Goal: Task Accomplishment & Management: Complete application form

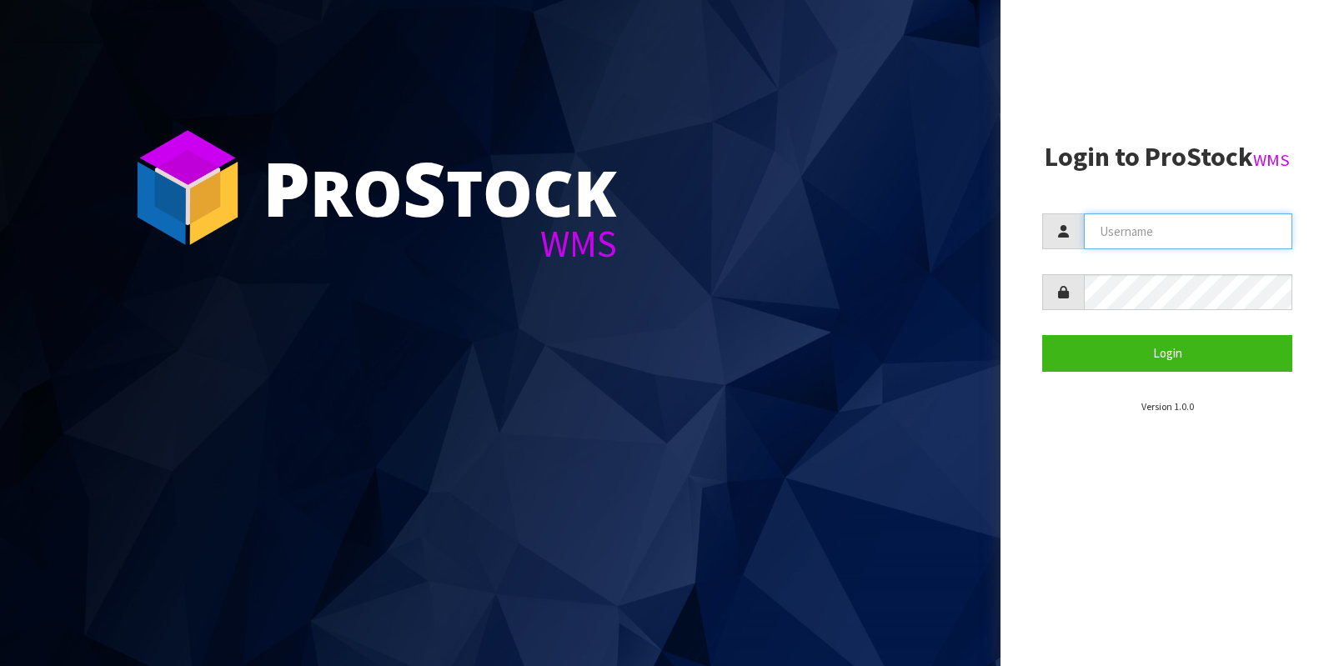
click at [1154, 230] on input "text" at bounding box center [1188, 231] width 208 height 36
type input "KitchenAid"
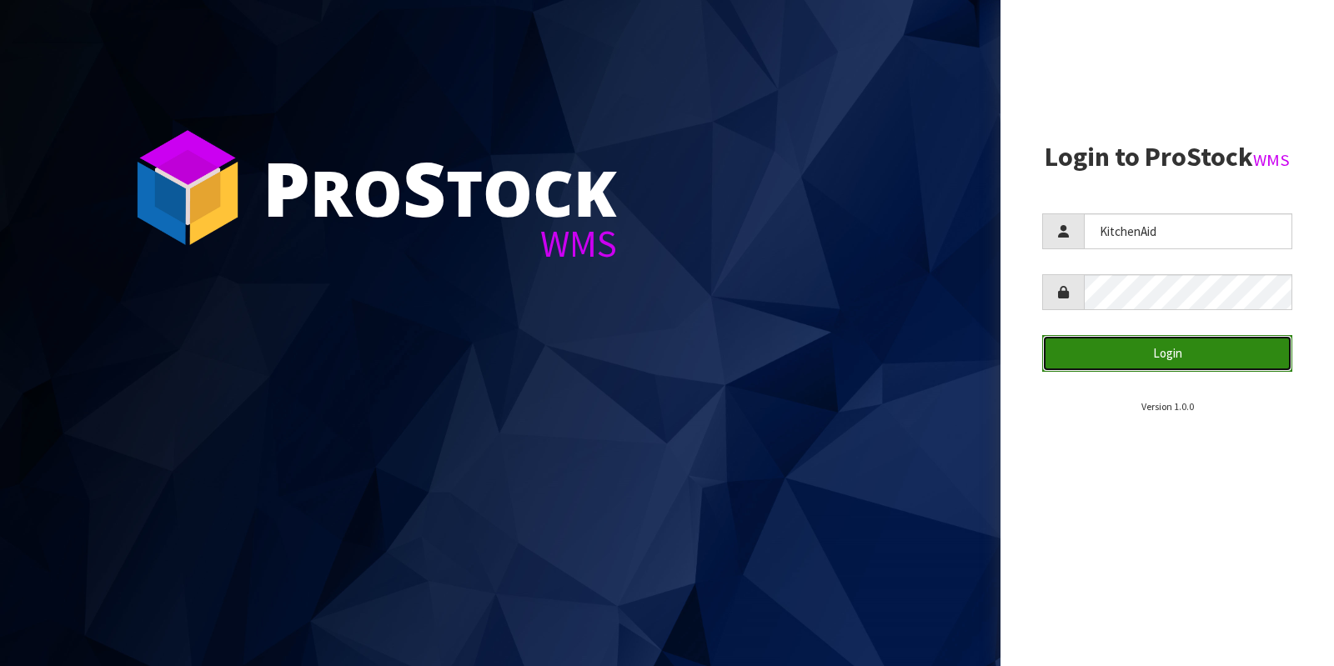
click at [1068, 359] on button "Login" at bounding box center [1167, 353] width 250 height 36
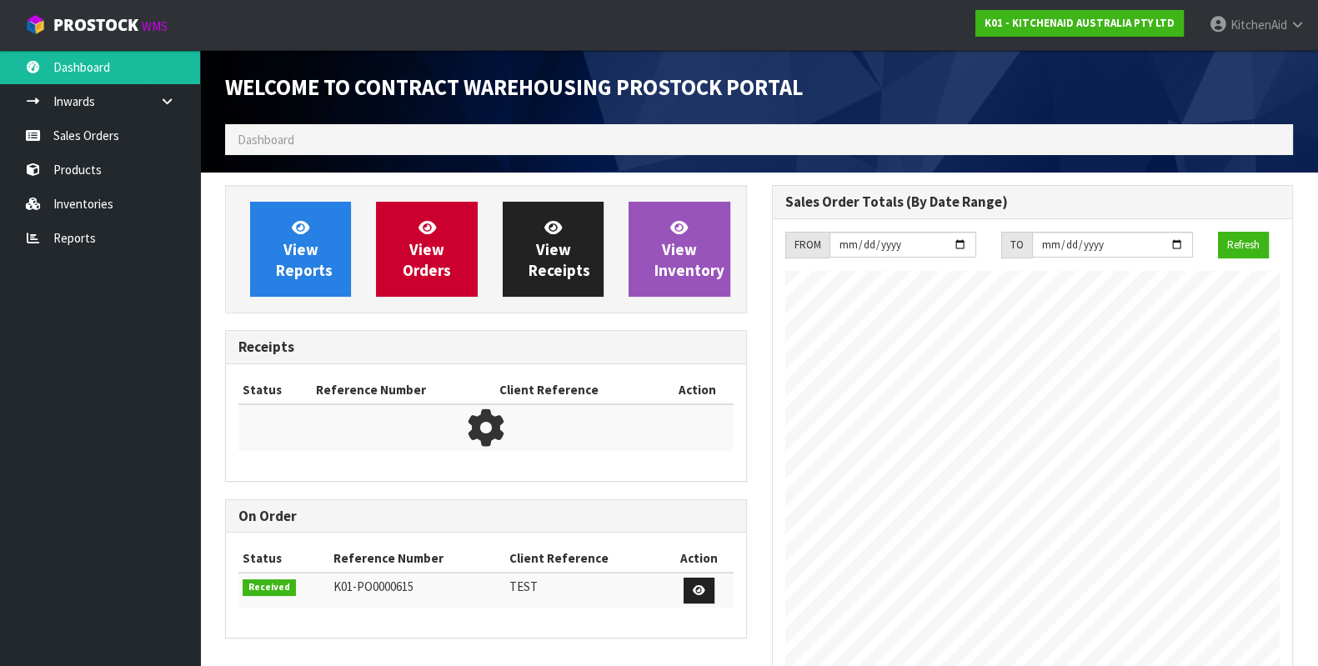
scroll to position [921, 546]
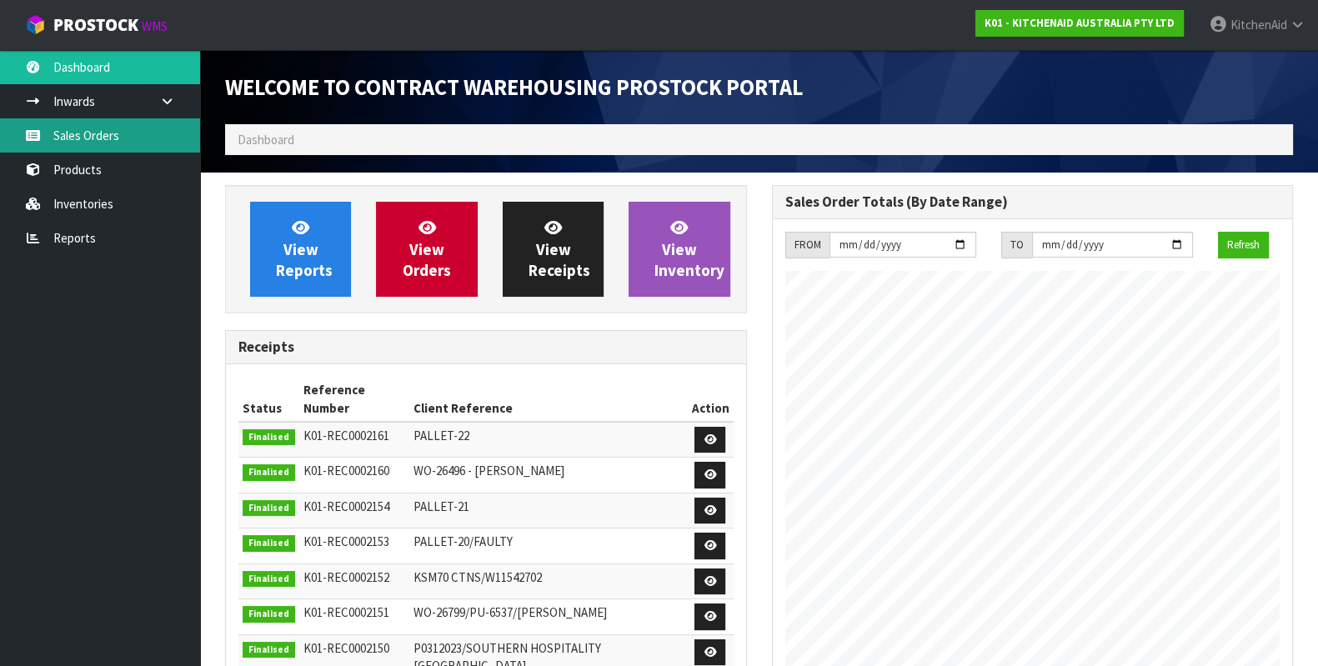
click at [88, 123] on link "Sales Orders" at bounding box center [100, 135] width 200 height 34
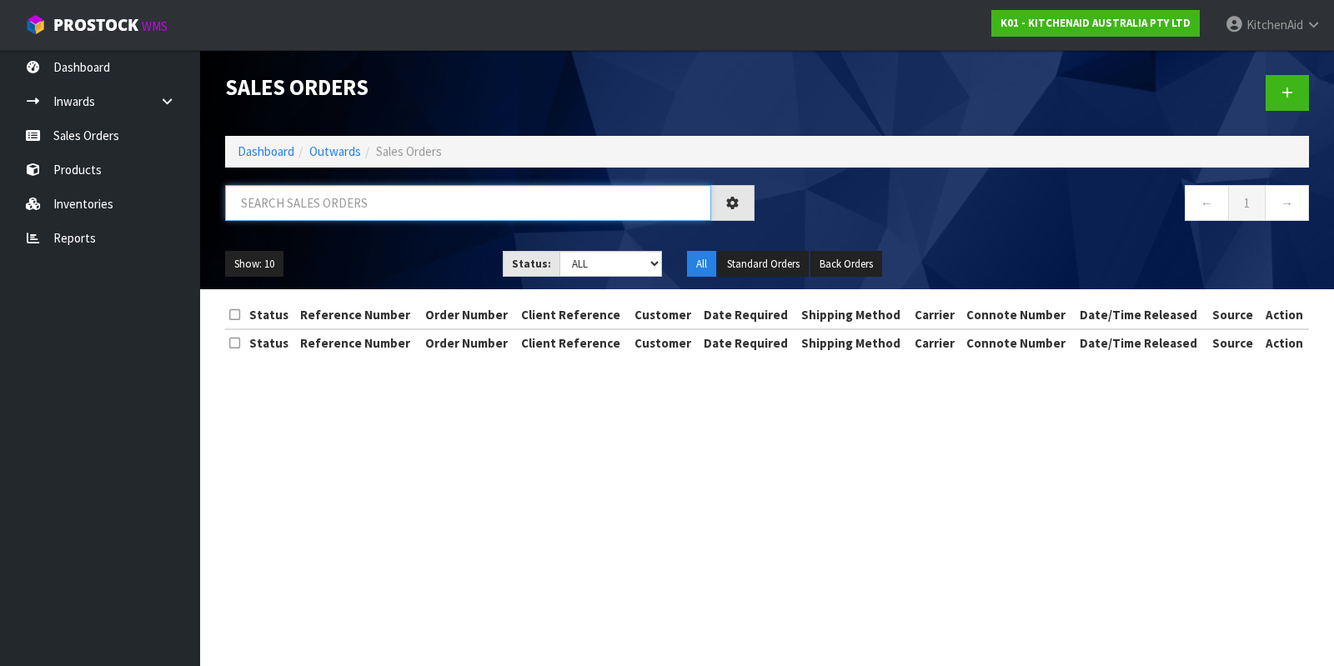
drag, startPoint x: 371, startPoint y: 207, endPoint x: 342, endPoint y: 178, distance: 41.3
click at [371, 208] on input "text" at bounding box center [468, 203] width 486 height 36
paste input "0206798053"
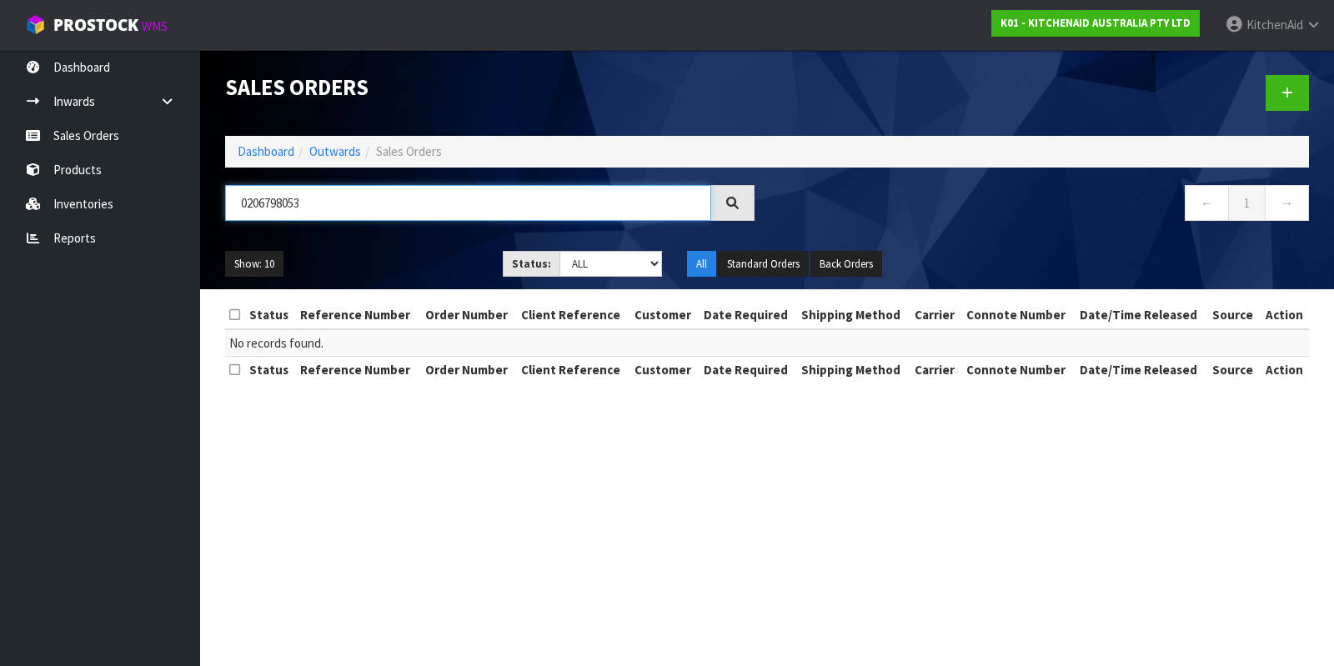
type input "0206798053"
click at [1282, 87] on icon at bounding box center [1287, 93] width 12 height 13
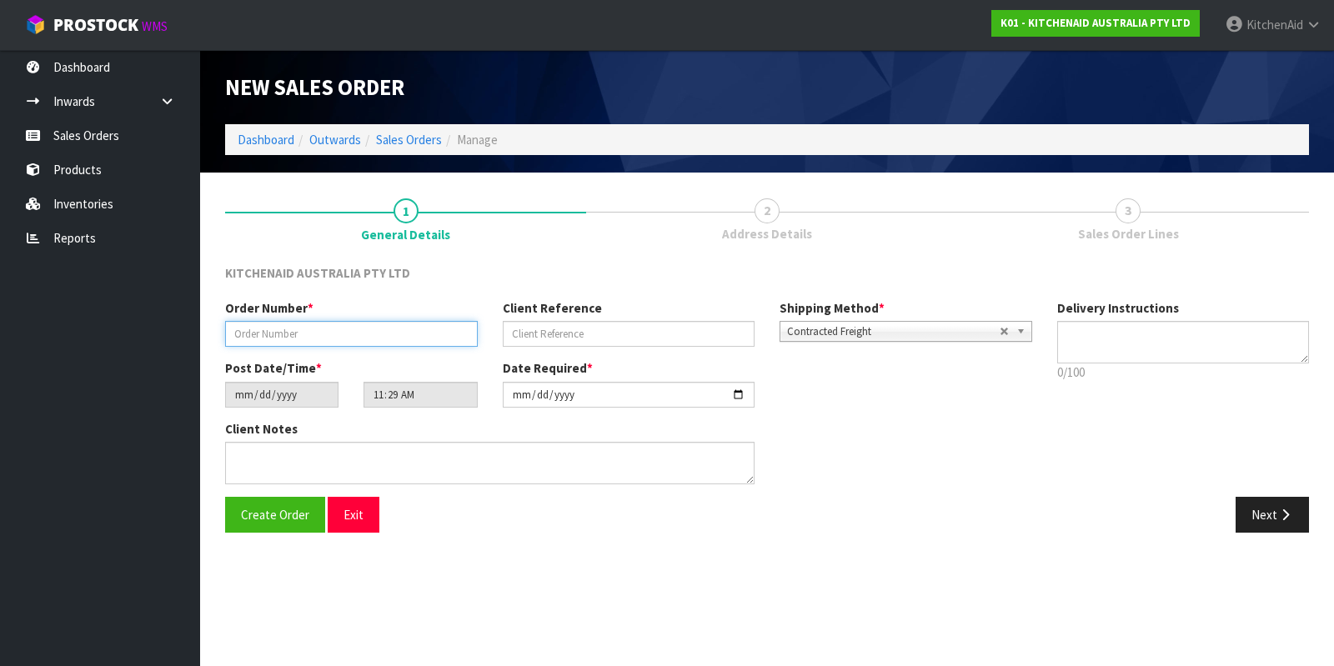
click at [304, 324] on input "text" at bounding box center [351, 334] width 253 height 26
paste input "0206798053"
type input "0206798053"
click at [591, 329] on input "text" at bounding box center [629, 334] width 253 height 26
paste input "KAAA-30186"
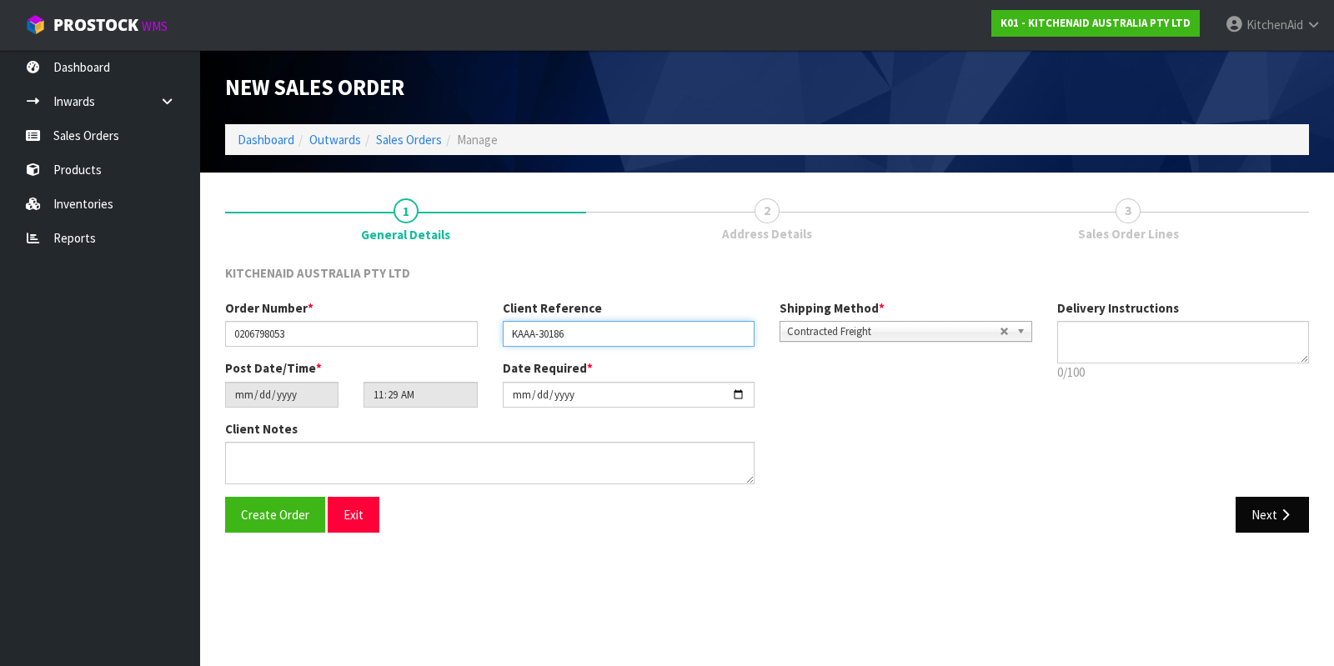
type input "KAAA-30186"
click at [1278, 516] on icon "button" at bounding box center [1285, 515] width 16 height 13
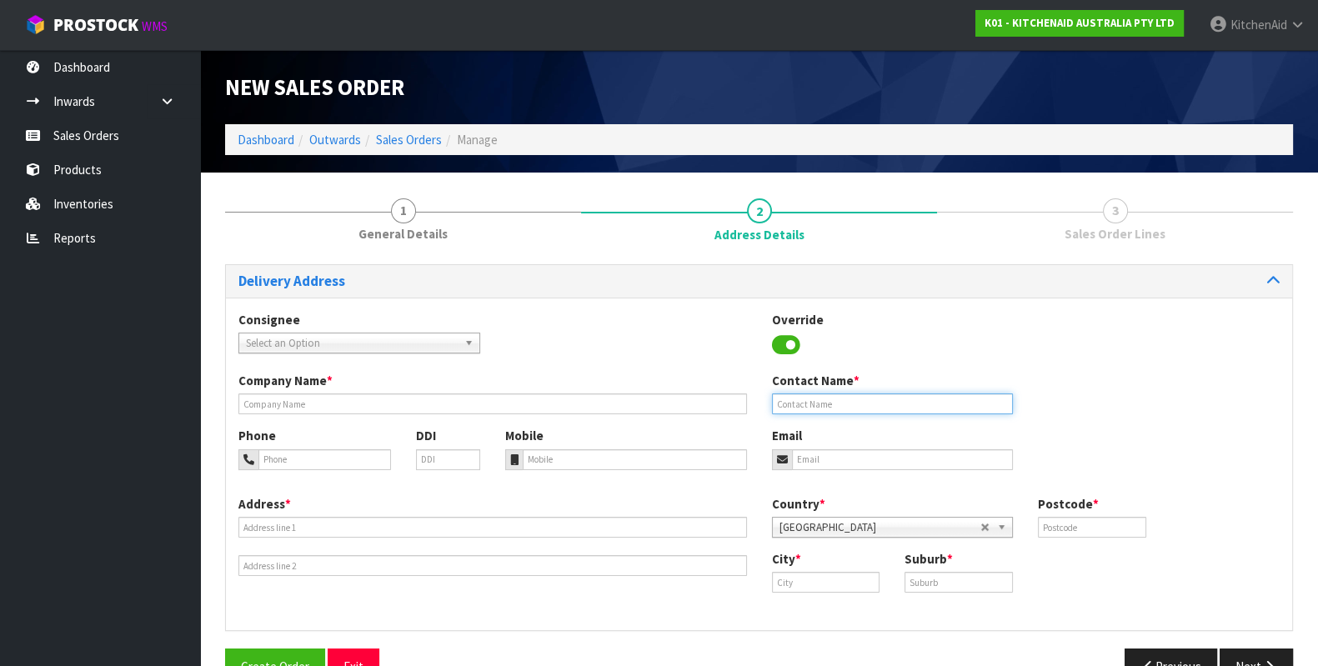
click at [821, 398] on input "text" at bounding box center [893, 404] width 242 height 21
paste input "[PERSON_NAME]"
type input "[PERSON_NAME]"
click at [882, 465] on input "email" at bounding box center [903, 459] width 222 height 21
paste input "[PERSON_NAME][EMAIL_ADDRESS][PERSON_NAME][DOMAIN_NAME]"
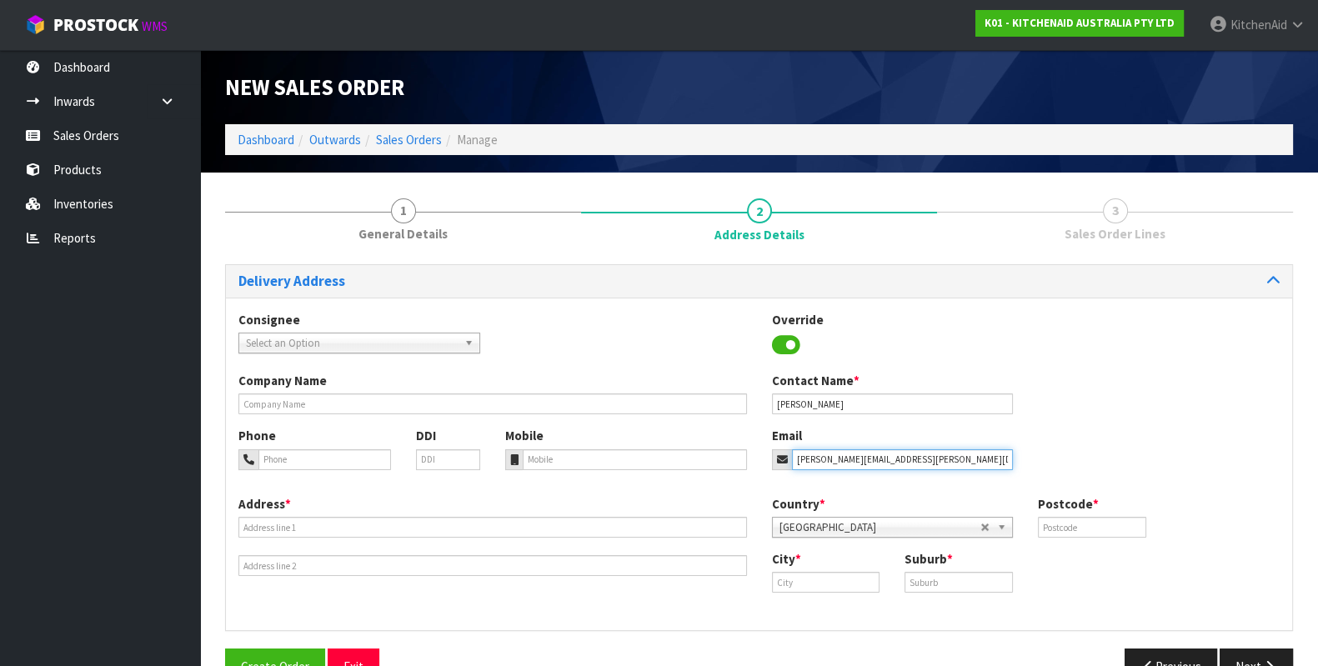
type input "[PERSON_NAME][EMAIL_ADDRESS][PERSON_NAME][DOMAIN_NAME]"
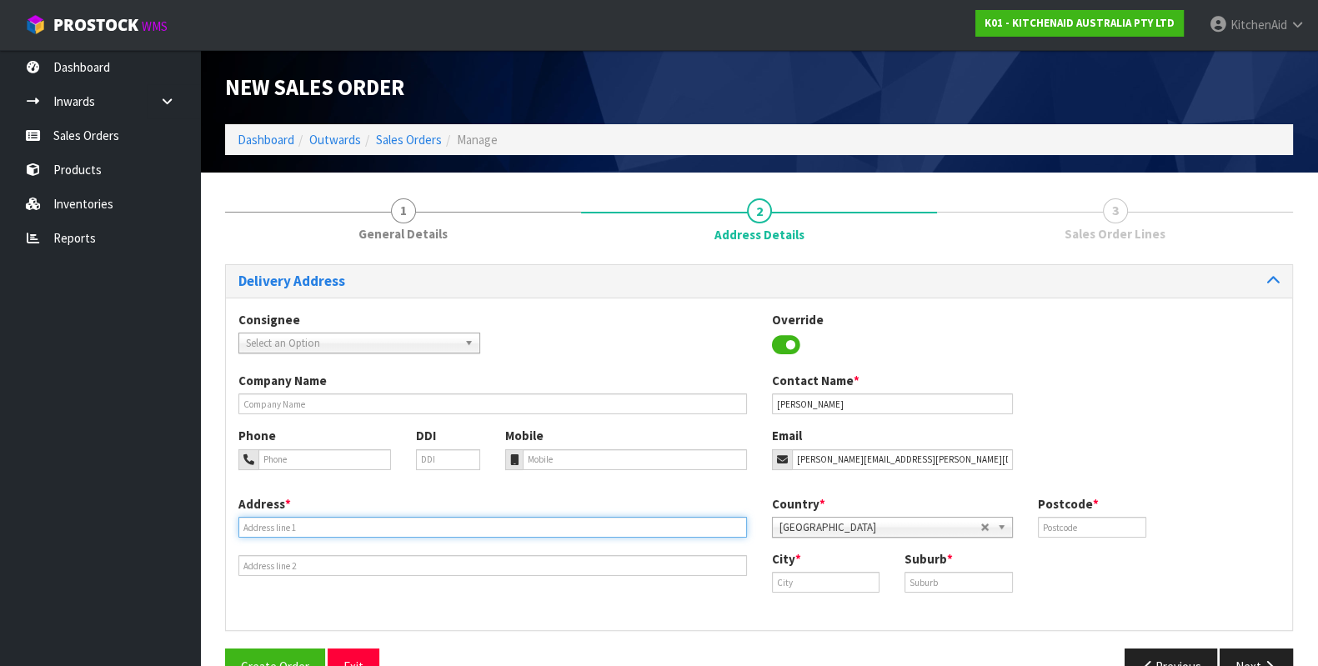
click at [304, 523] on input "text" at bounding box center [492, 527] width 509 height 21
paste input "26A [PERSON_NAME] PLACE"
type input "26A [PERSON_NAME] PLACE"
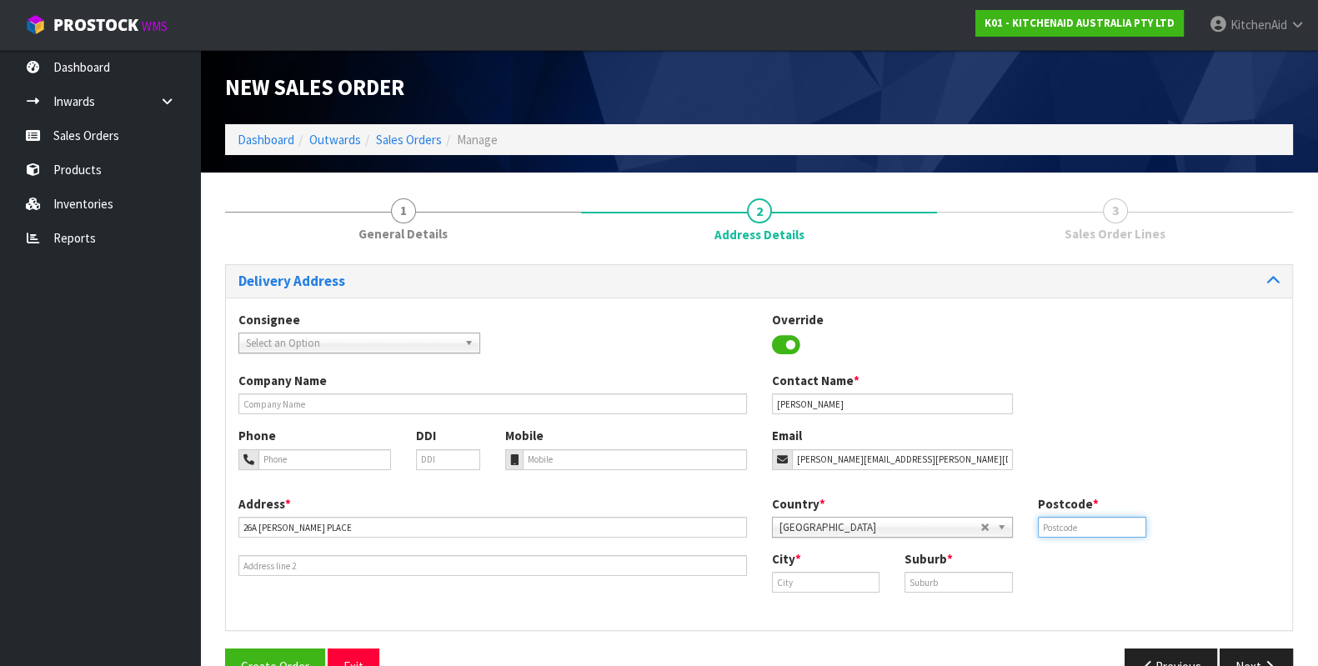
click at [1112, 524] on input "text" at bounding box center [1092, 527] width 108 height 21
type input "3284"
click at [840, 583] on input "text" at bounding box center [826, 582] width 108 height 21
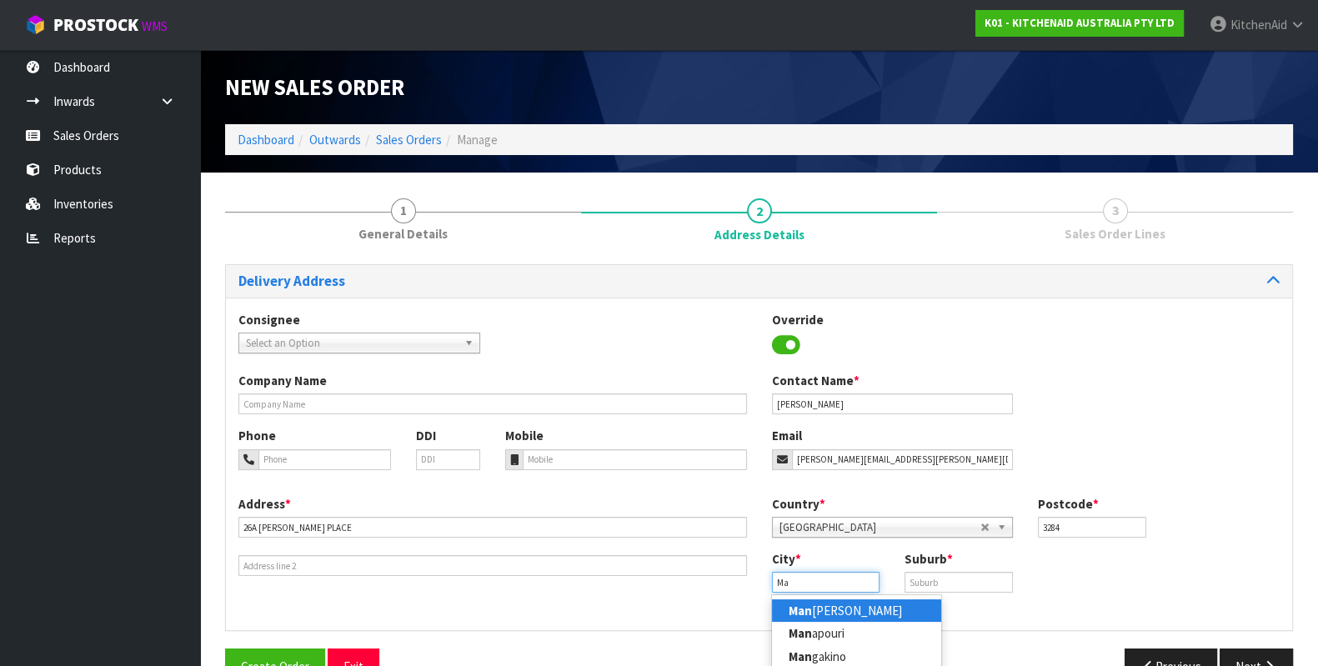
type input "M"
click at [805, 606] on strong "Hamilt" at bounding box center [808, 611] width 38 height 16
type input "[PERSON_NAME]"
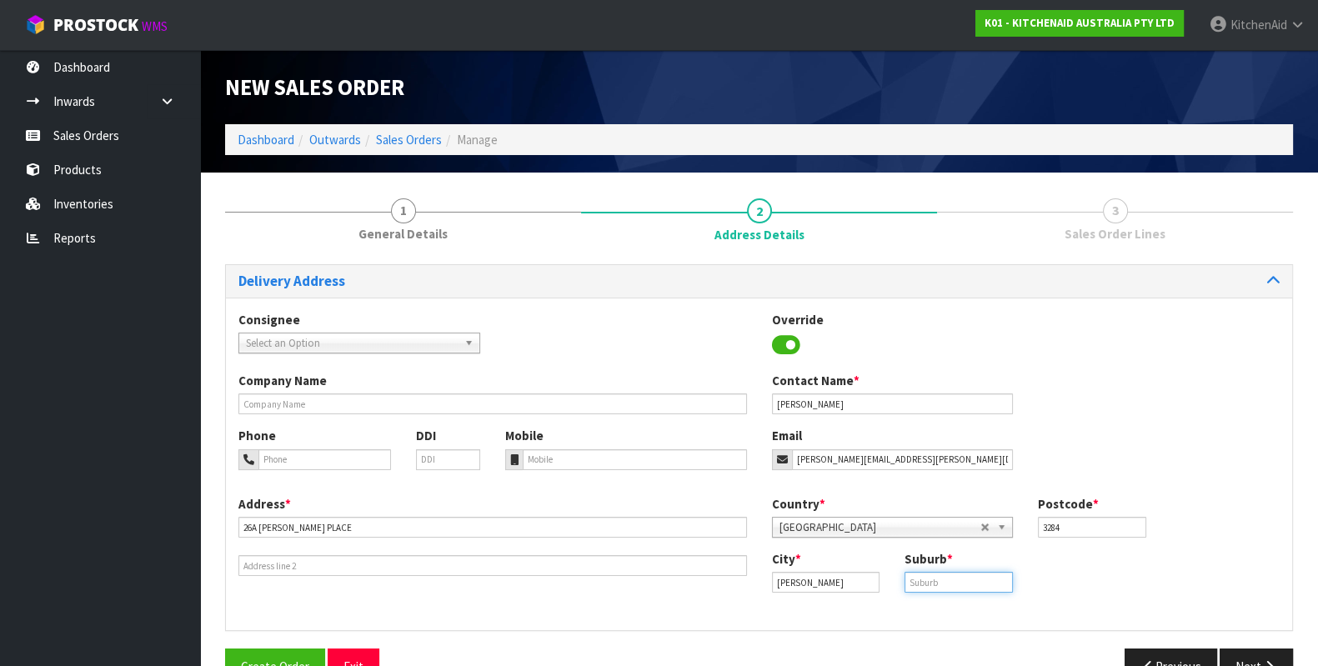
click at [965, 587] on input "text" at bounding box center [959, 582] width 108 height 21
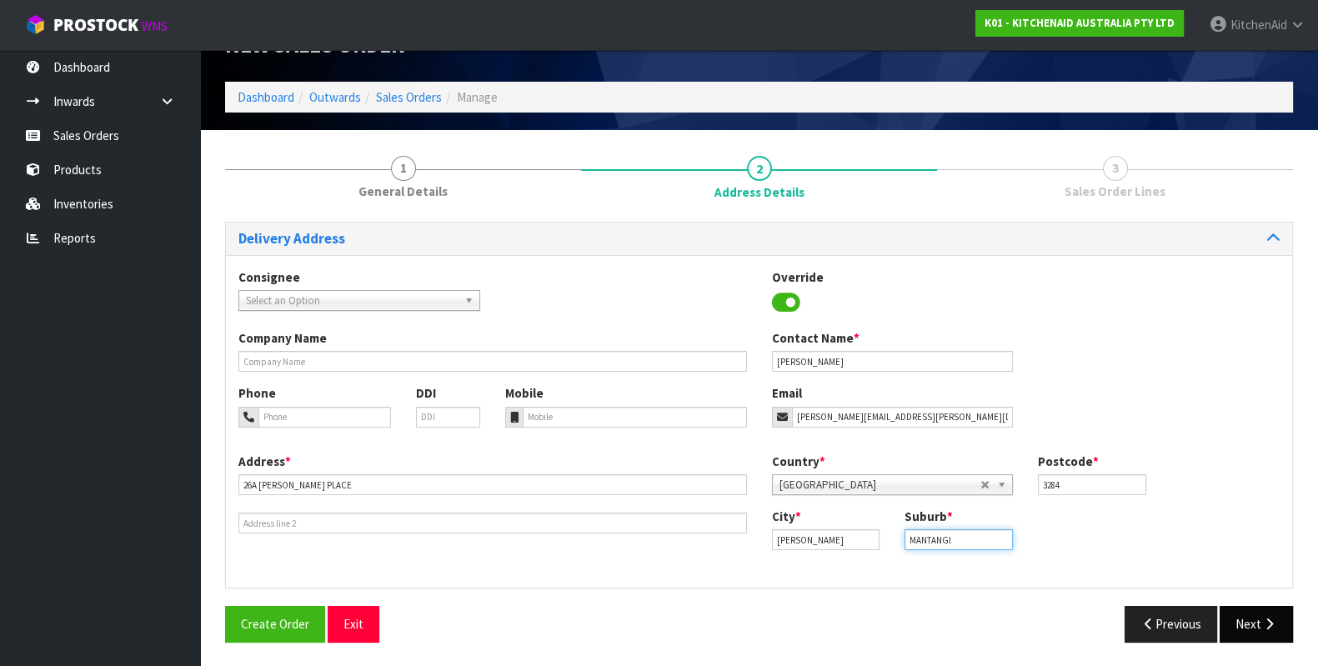
type input "MANTANGI"
click at [1248, 627] on button "Next" at bounding box center [1256, 624] width 73 height 36
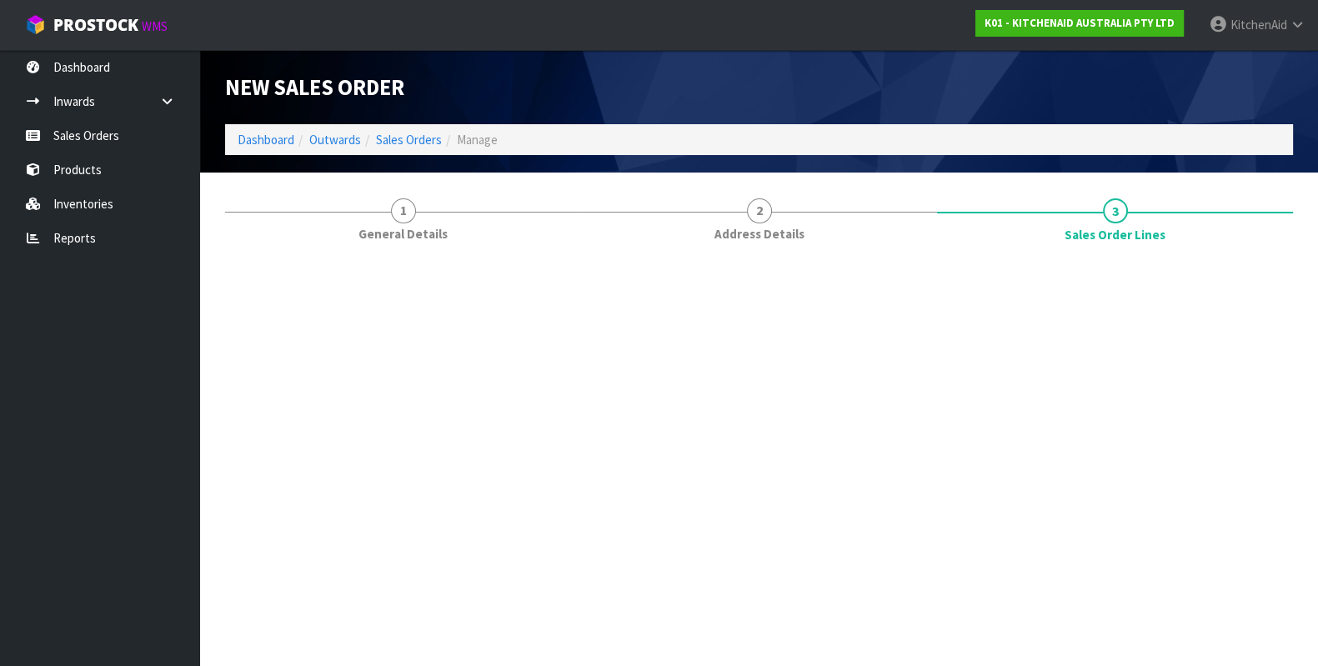
scroll to position [0, 0]
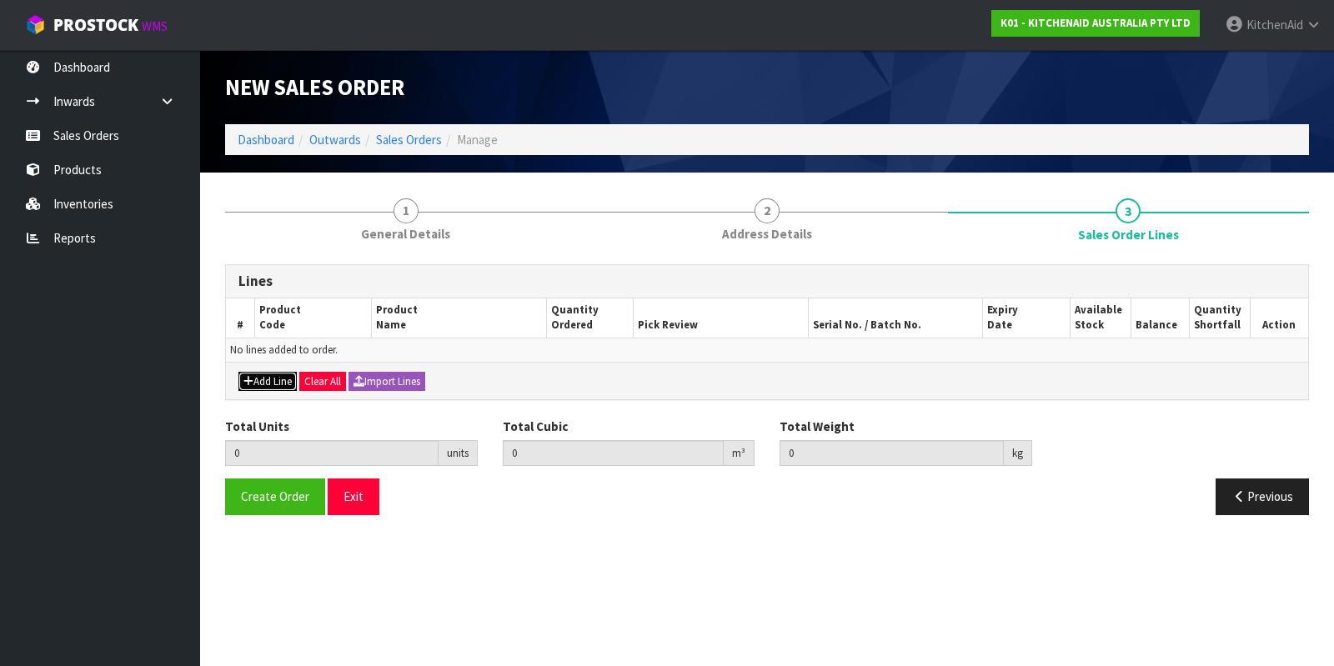
click at [278, 380] on button "Add Line" at bounding box center [267, 382] width 58 height 20
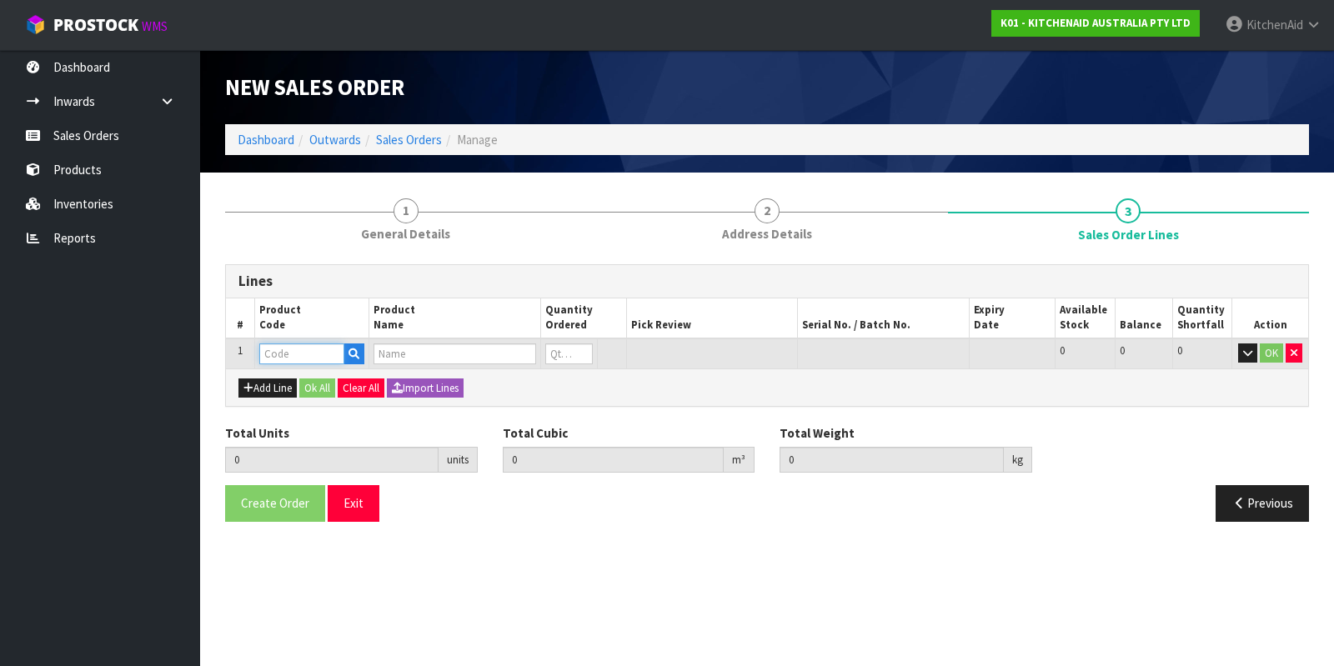
paste input "W11433177"
click at [300, 349] on input "text" at bounding box center [301, 354] width 85 height 21
type input "W11433177"
type input "0.000000"
type input "0.000"
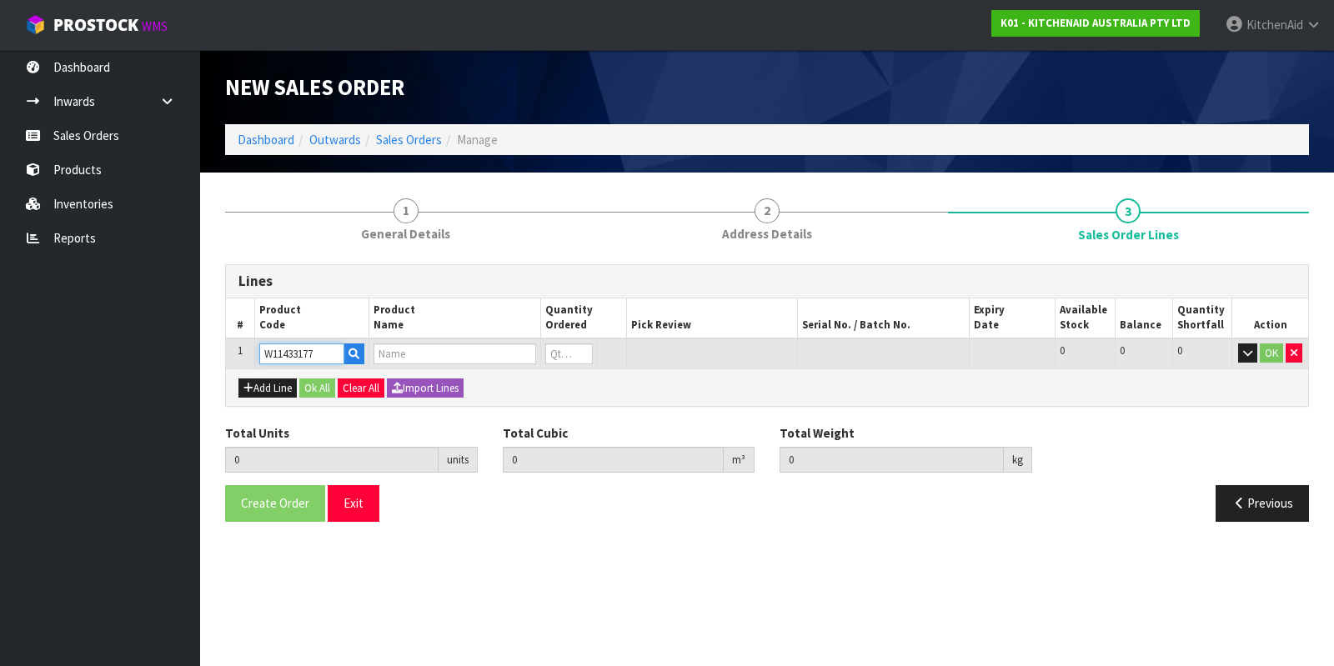
type input "KSB4027 BLENDER JAR BPA FREE"
type input "0"
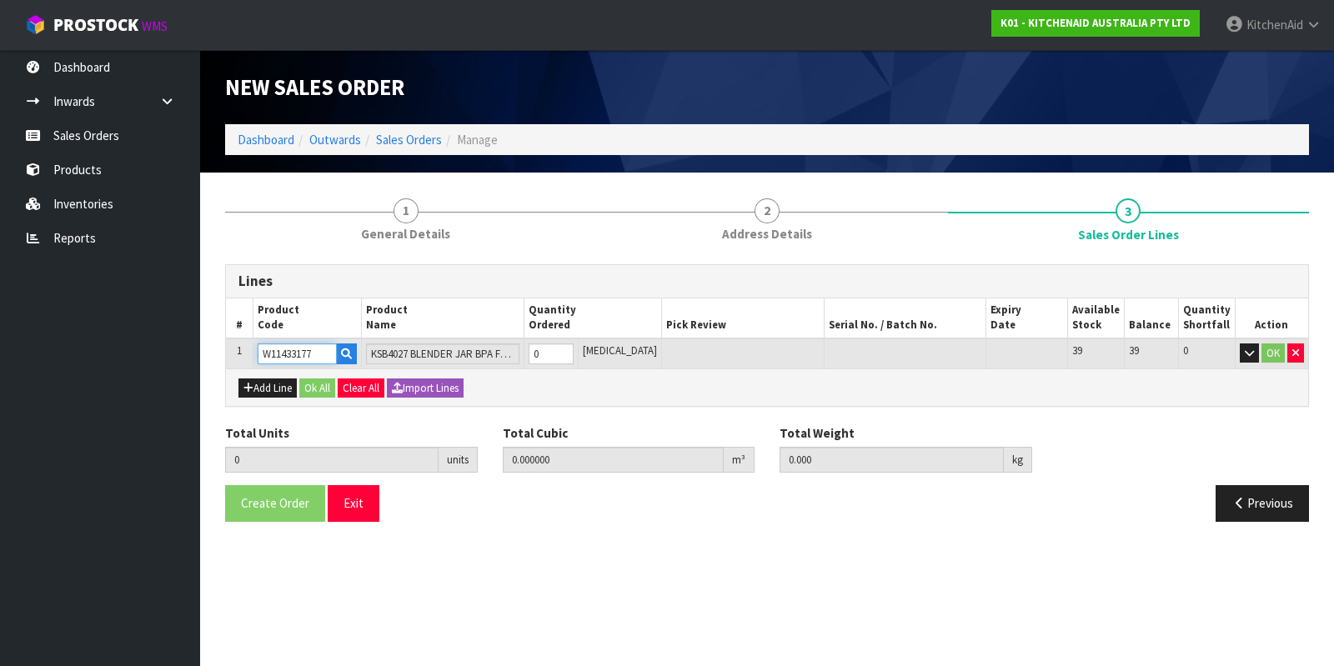
type input "W11433177"
type input "1"
type input "0.018432"
type input "1.05"
type input "1"
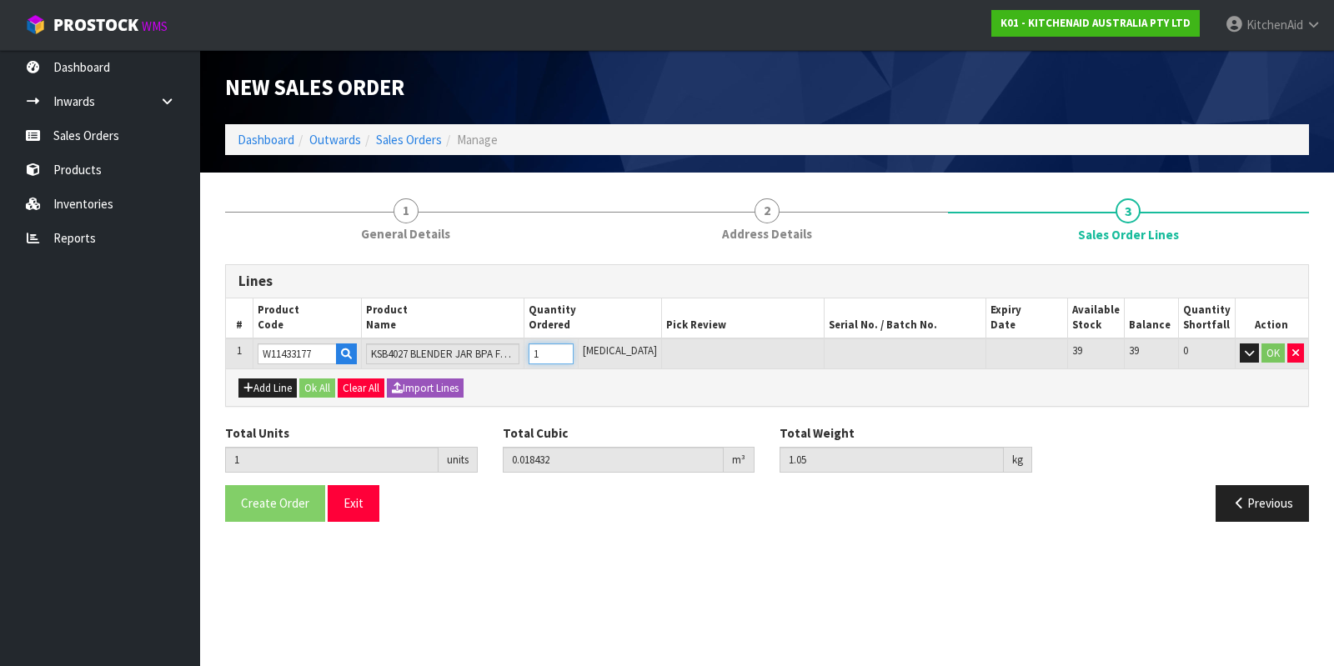
click at [574, 351] on input "1" at bounding box center [551, 354] width 45 height 21
click at [328, 389] on button "Ok All" at bounding box center [317, 389] width 36 height 20
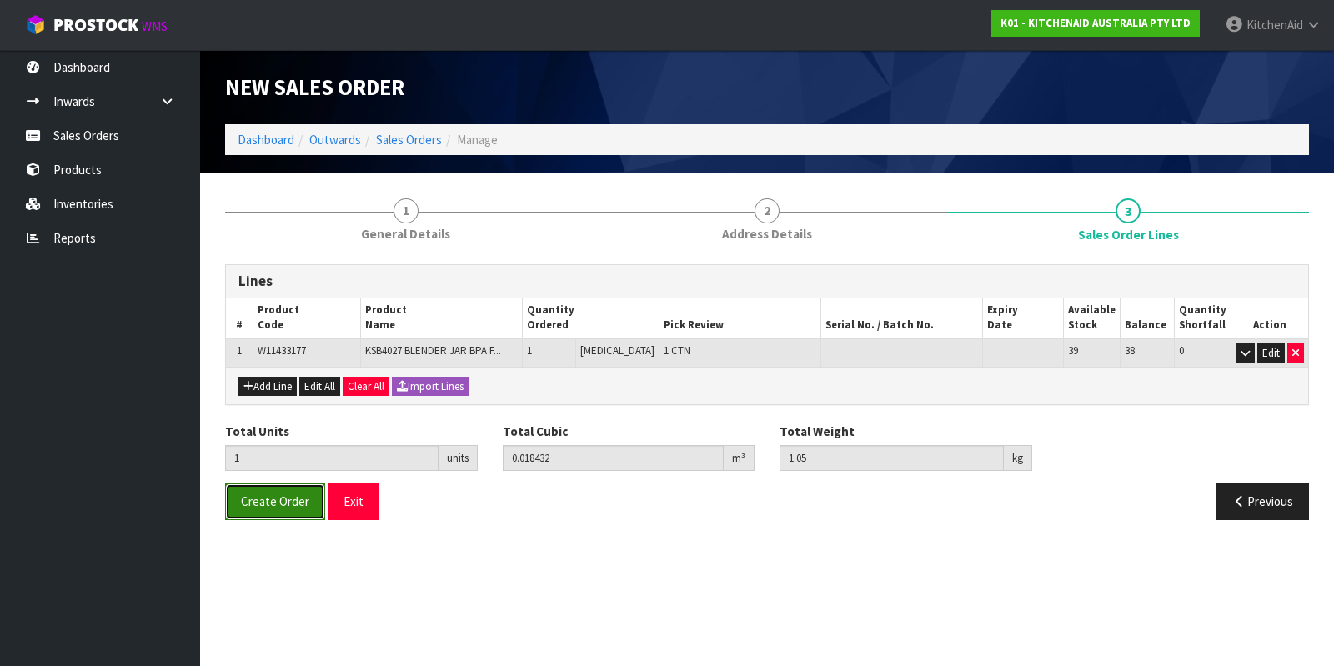
click at [278, 505] on span "Create Order" at bounding box center [275, 502] width 68 height 16
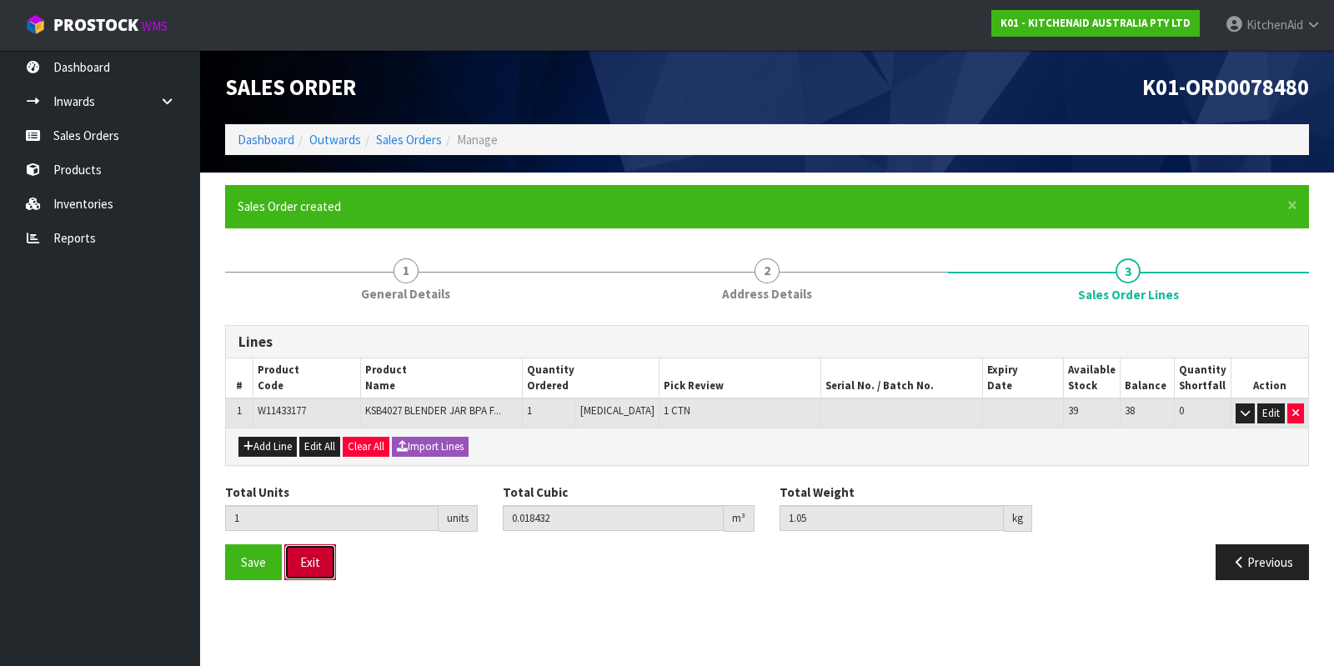
click at [319, 561] on button "Exit" at bounding box center [310, 562] width 52 height 36
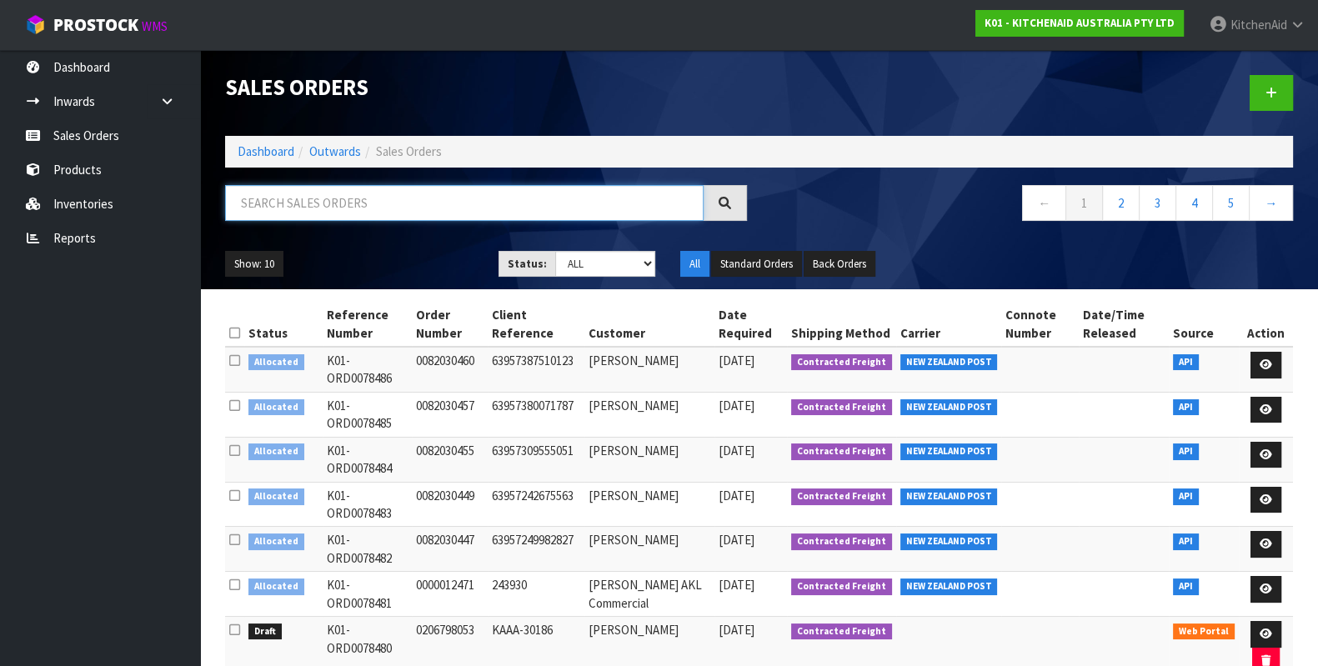
click at [399, 202] on input "text" at bounding box center [464, 203] width 479 height 36
paste input "0000011901"
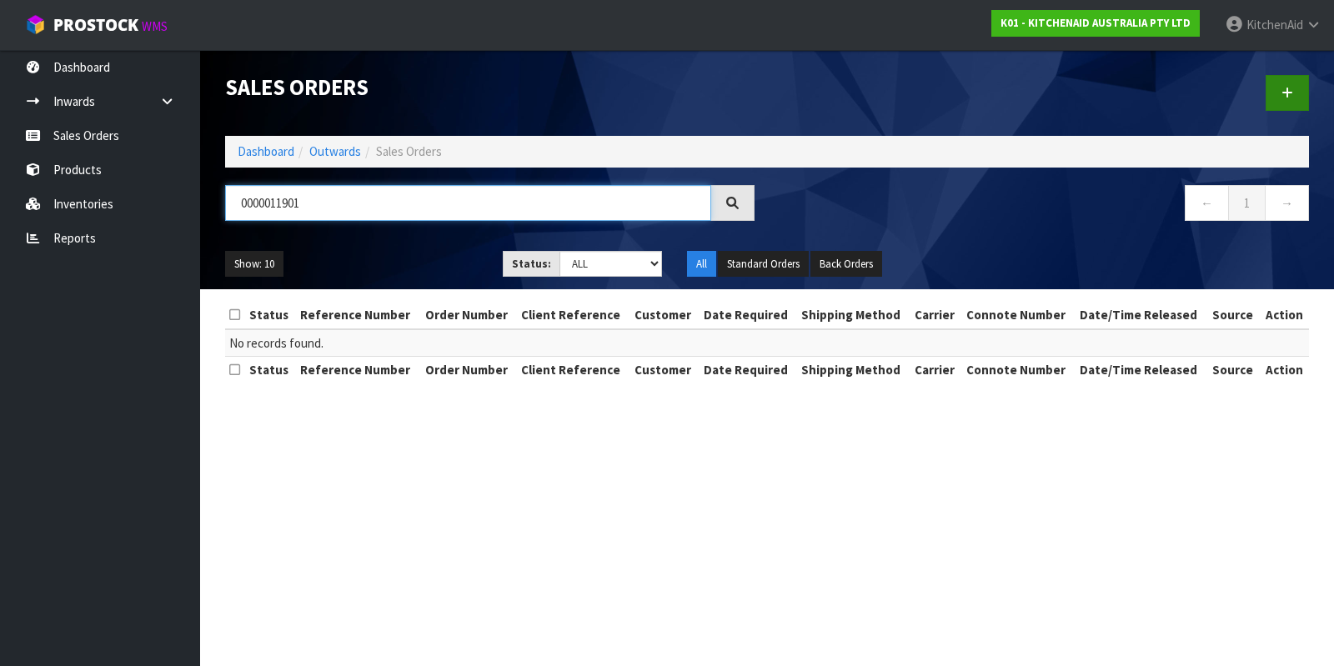
type input "0000011901"
click at [1281, 98] on icon at bounding box center [1287, 93] width 12 height 13
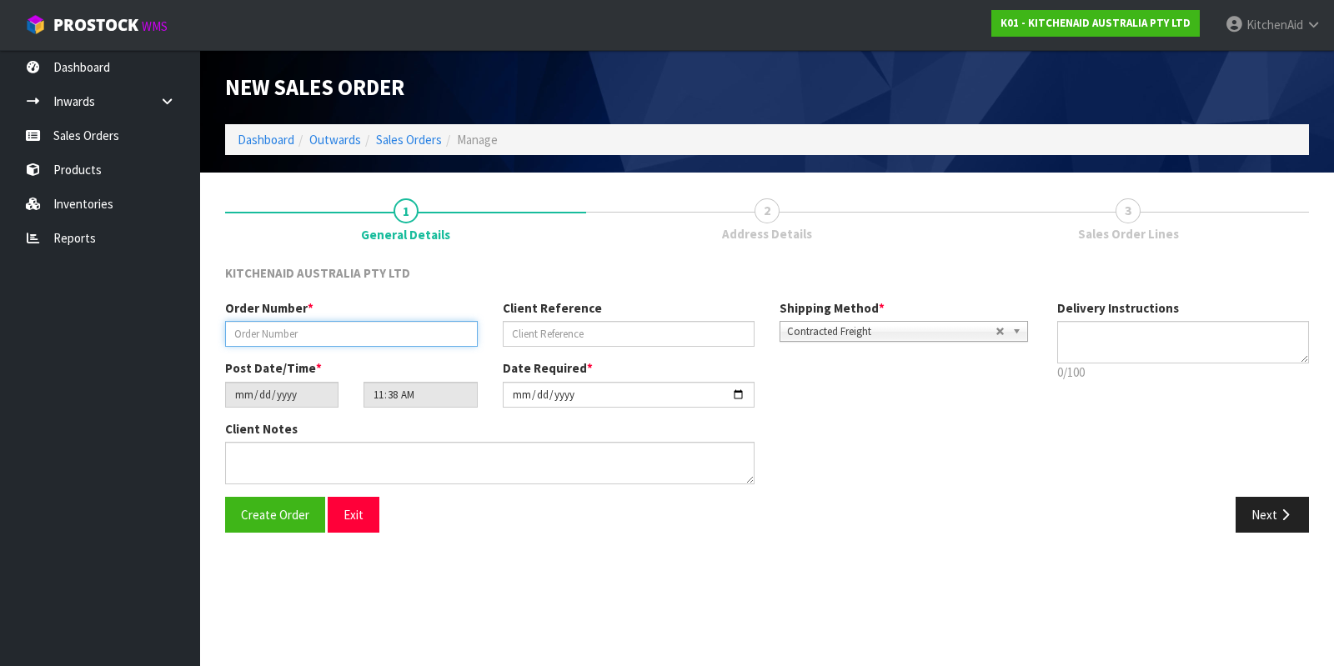
click at [290, 329] on input "text" at bounding box center [351, 334] width 253 height 26
paste input "0000011901"
type input "0000011901"
click at [579, 338] on input "text" at bounding box center [629, 334] width 253 height 26
paste input "KAAA-29630"
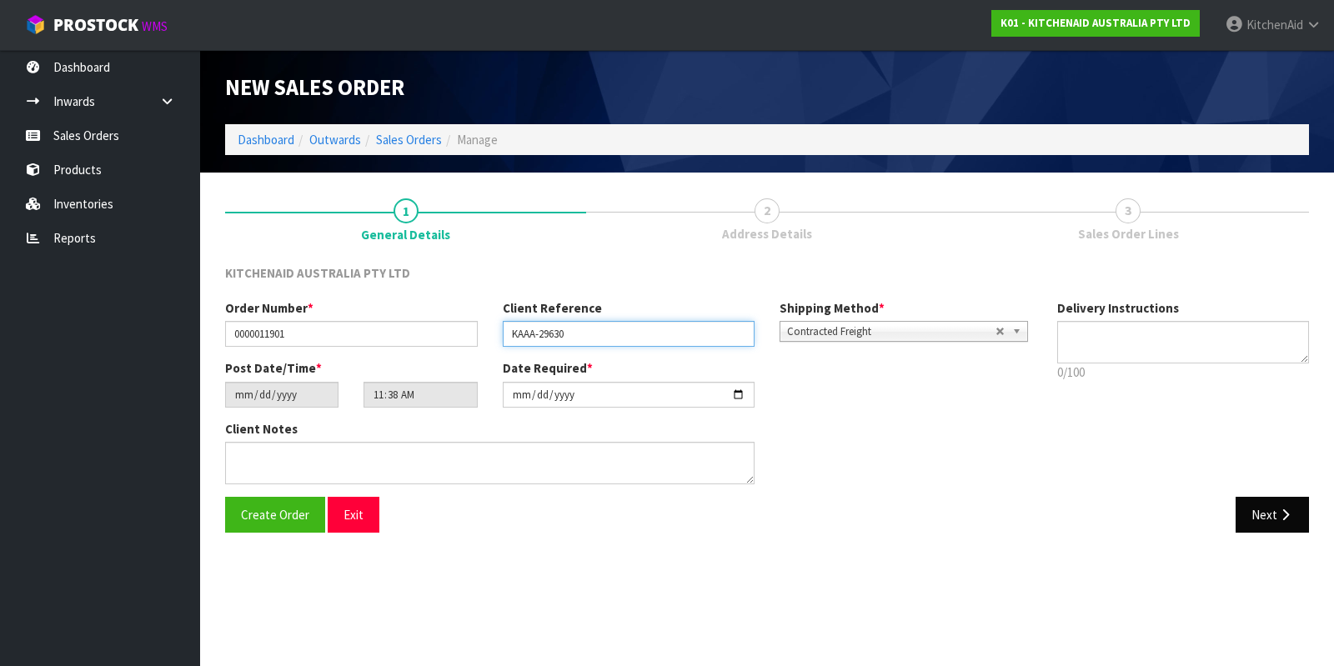
type input "KAAA-29630"
click at [1259, 512] on button "Next" at bounding box center [1272, 515] width 73 height 36
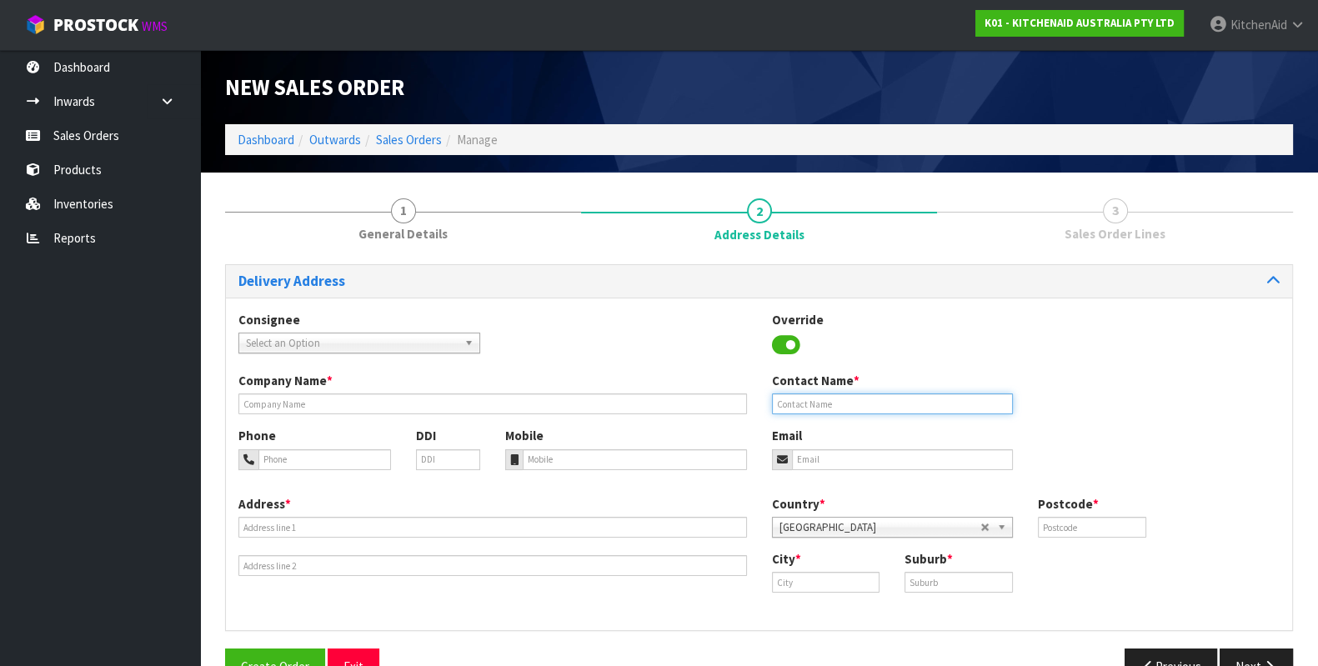
click at [797, 399] on input "text" at bounding box center [893, 404] width 242 height 21
paste input "[PERSON_NAME]"
type input "[PERSON_NAME]"
click at [856, 455] on input "email" at bounding box center [903, 459] width 222 height 21
paste input "[PERSON_NAME][EMAIL_ADDRESS][DOMAIN_NAME]"
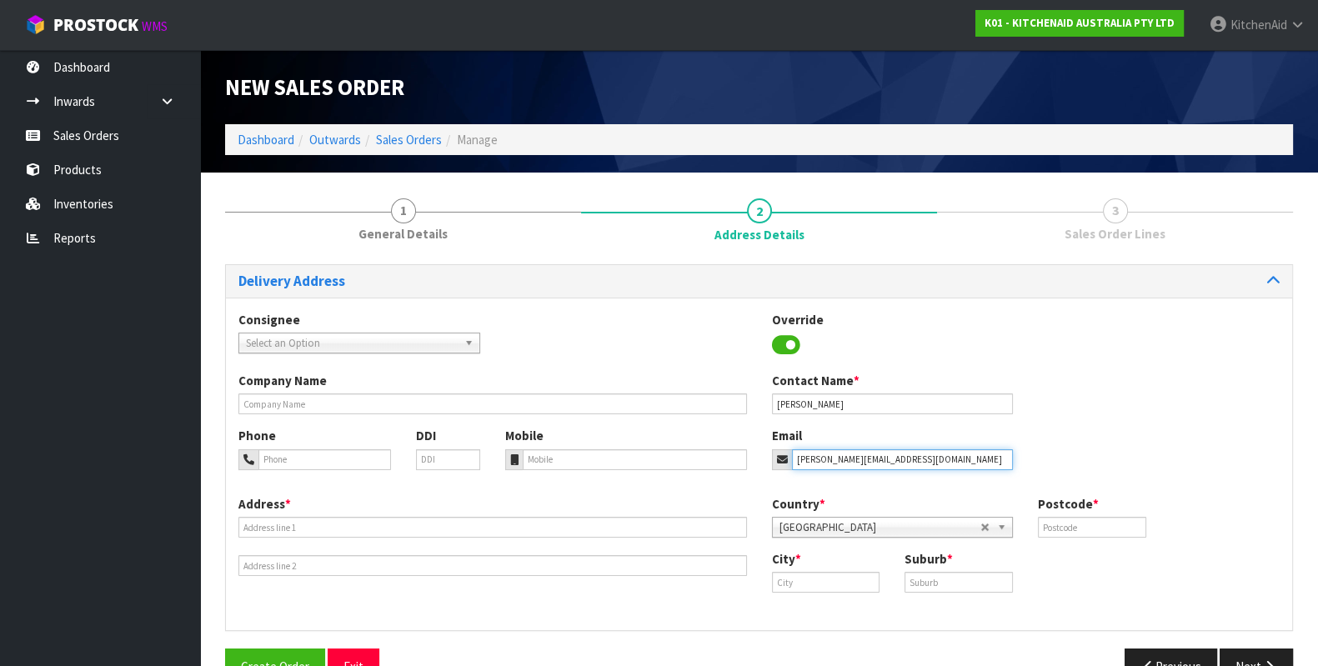
type input "[PERSON_NAME][EMAIL_ADDRESS][DOMAIN_NAME]"
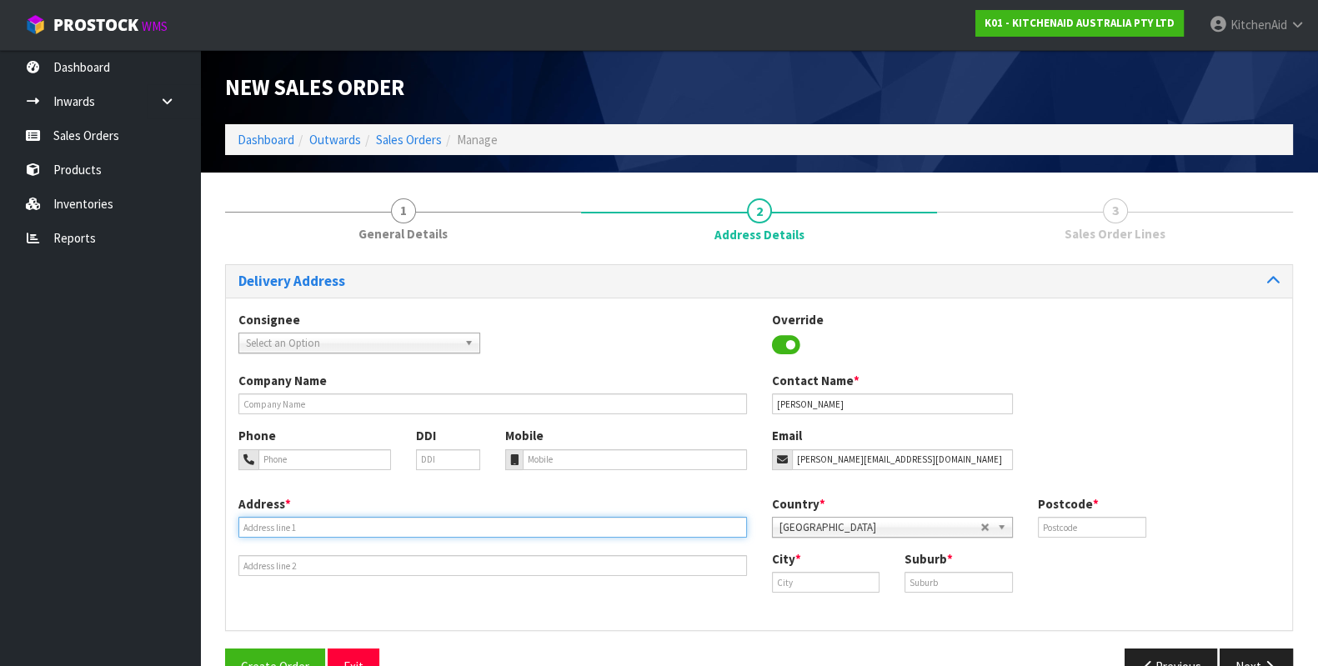
click at [404, 532] on input "text" at bounding box center [492, 527] width 509 height 21
paste input "[STREET_ADDRESS][PERSON_NAME]"
click at [461, 527] on input "[STREET_ADDRESS][PERSON_NAME]" at bounding box center [492, 527] width 509 height 21
type input "[STREET_ADDRESS][PERSON_NAME] [GEOGRAPHIC_DATA] [GEOGRAPHIC_DATA] : [GEOGRAPHIC…"
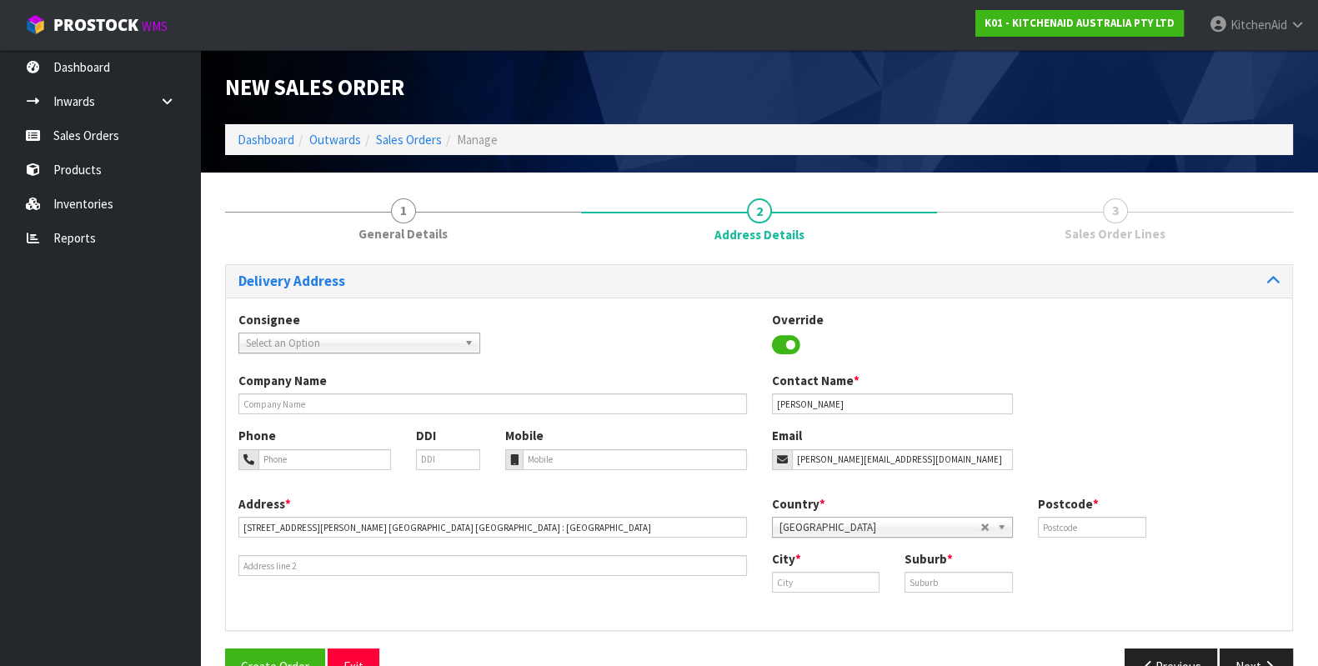
click at [1060, 502] on label "Postcode *" at bounding box center [1068, 504] width 61 height 18
click at [1073, 526] on input "text" at bounding box center [1092, 527] width 108 height 21
paste input "7201"
type input "7201"
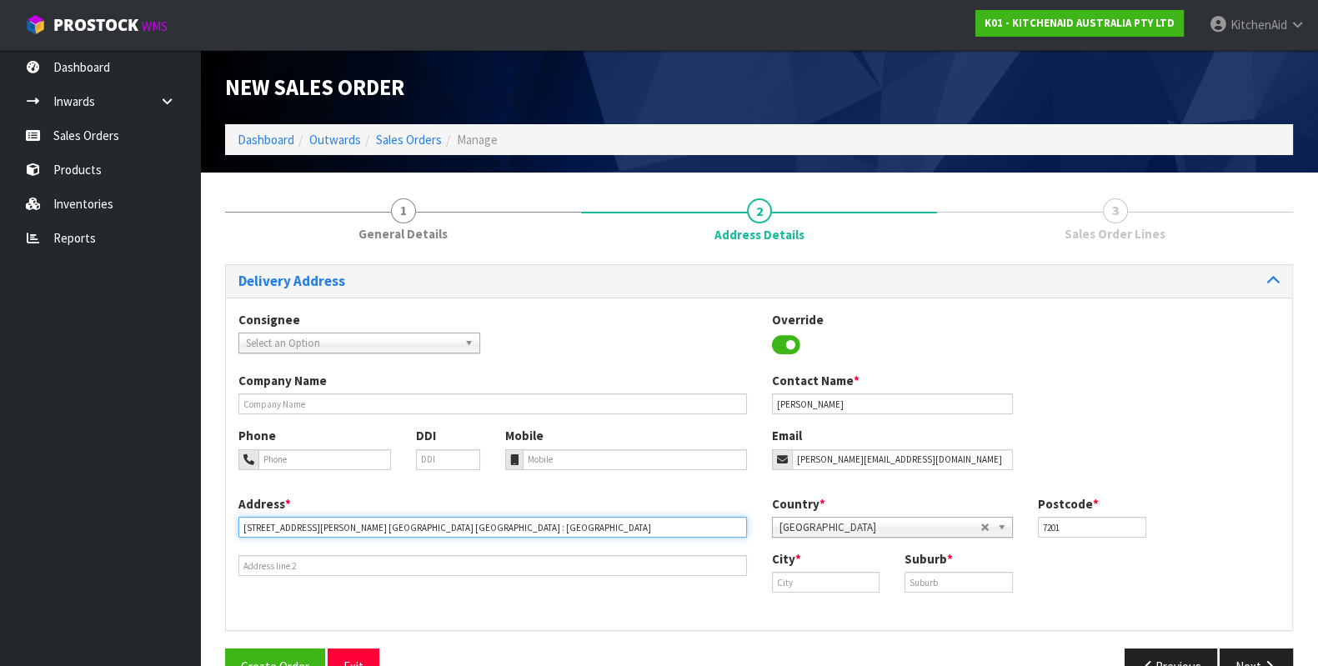
click at [340, 528] on input "[STREET_ADDRESS][PERSON_NAME] [GEOGRAPHIC_DATA] [GEOGRAPHIC_DATA] : [GEOGRAPHIC…" at bounding box center [492, 527] width 509 height 21
type input "[STREET_ADDRESS][PERSON_NAME] NZ : [GEOGRAPHIC_DATA]"
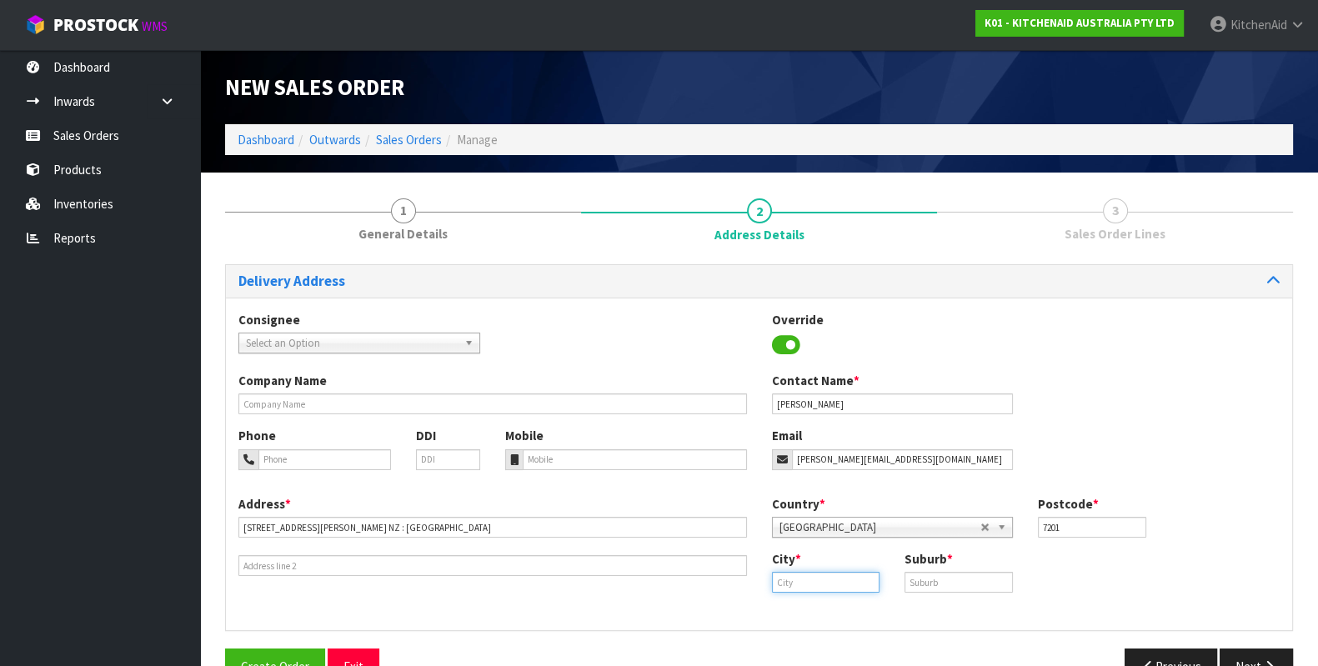
click at [848, 585] on input "text" at bounding box center [826, 582] width 108 height 21
paste input "BLENHEIM"
click at [805, 609] on strong "Blenheim" at bounding box center [816, 611] width 54 height 16
type input "Blenheim"
click at [958, 581] on input "text" at bounding box center [959, 582] width 108 height 21
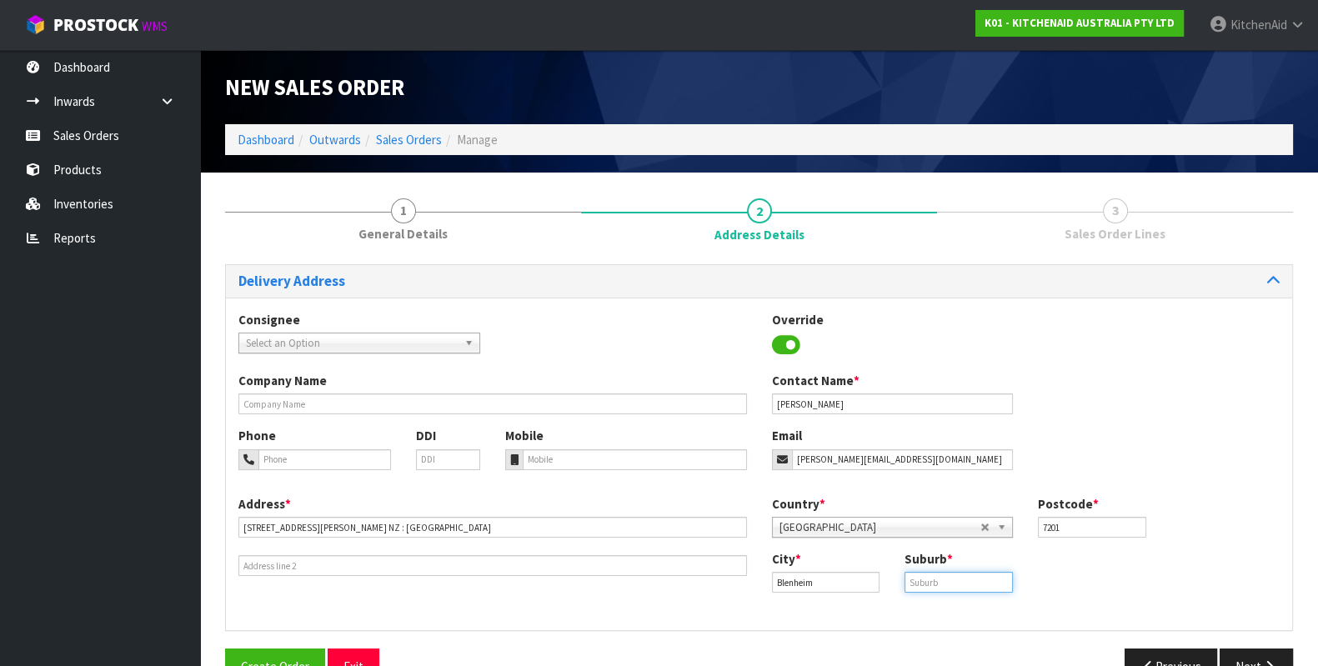
paste input "BLENHEIM CENTRAL"
type input "BLENHEIM CENTRAL"
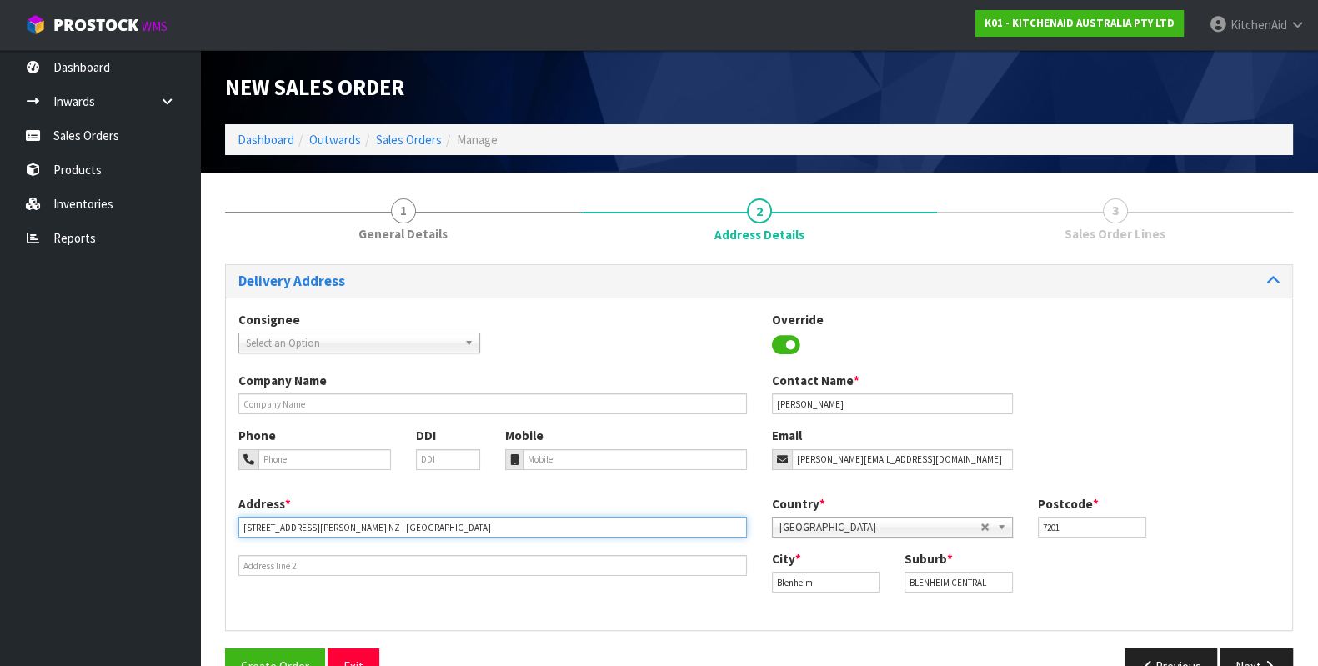
drag, startPoint x: 324, startPoint y: 519, endPoint x: 461, endPoint y: 514, distance: 136.8
click at [461, 514] on div "Address * [STREET_ADDRESS][PERSON_NAME] ISLAND" at bounding box center [493, 536] width 534 height 82
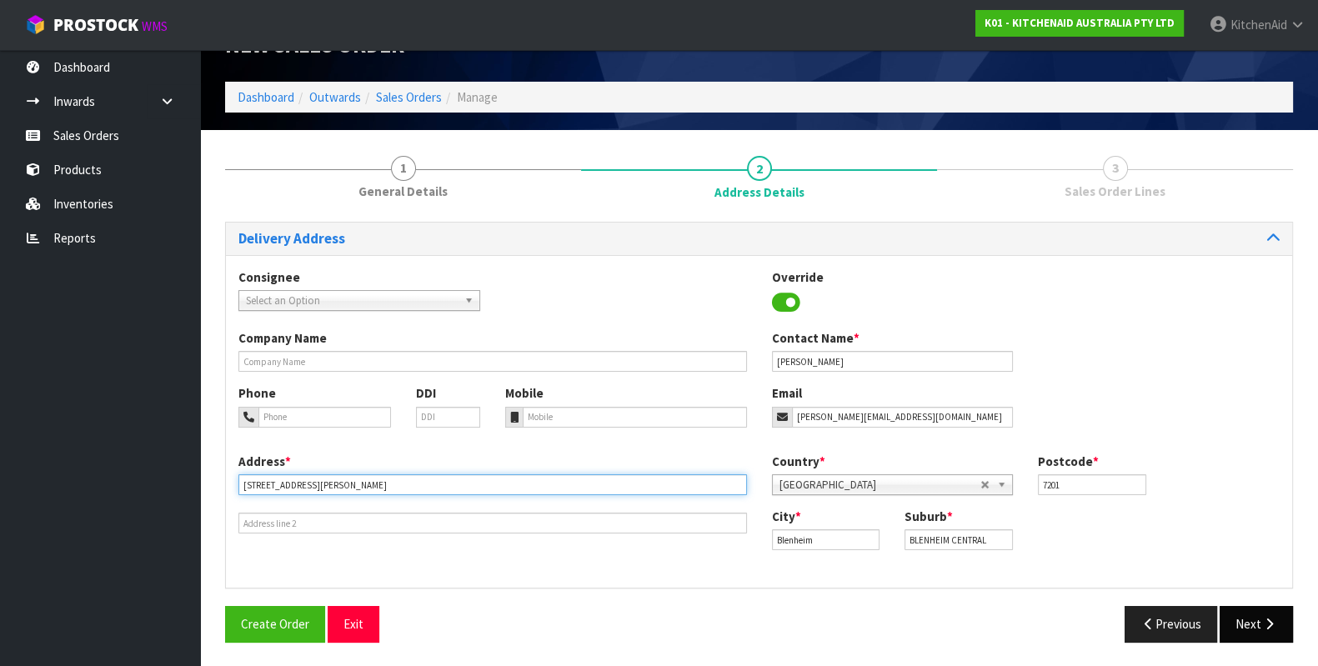
type input "[STREET_ADDRESS][PERSON_NAME]"
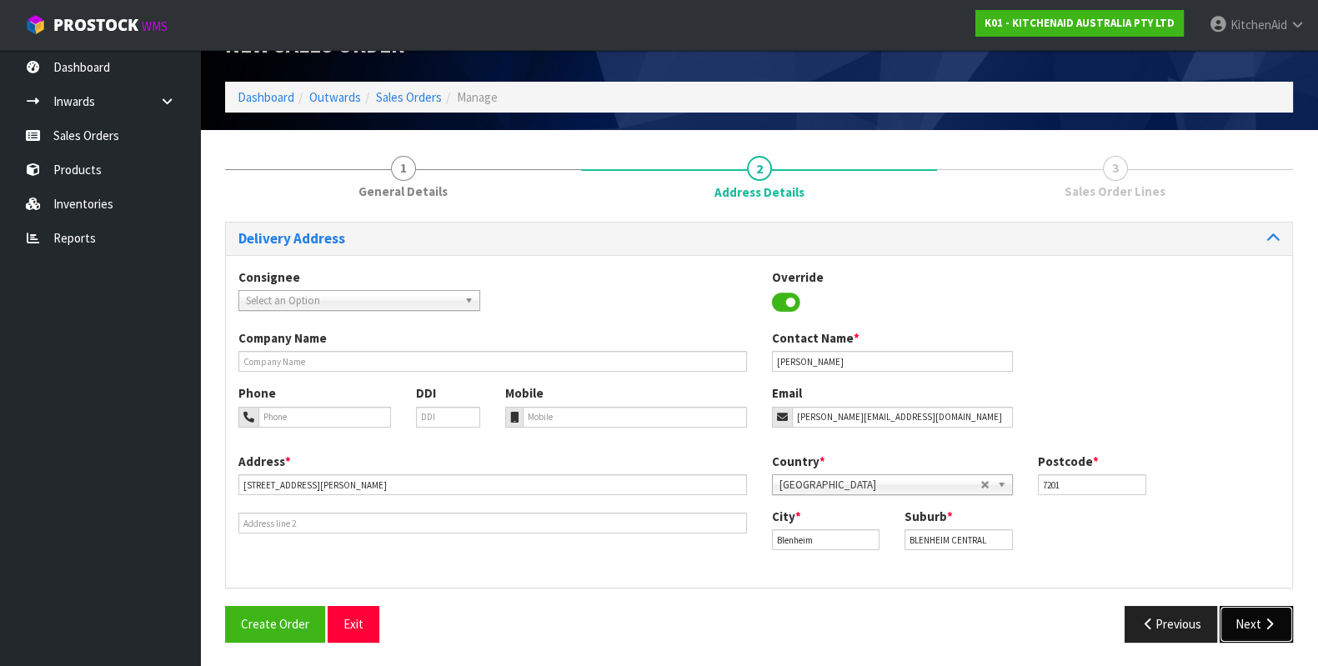
click at [1236, 621] on button "Next" at bounding box center [1256, 624] width 73 height 36
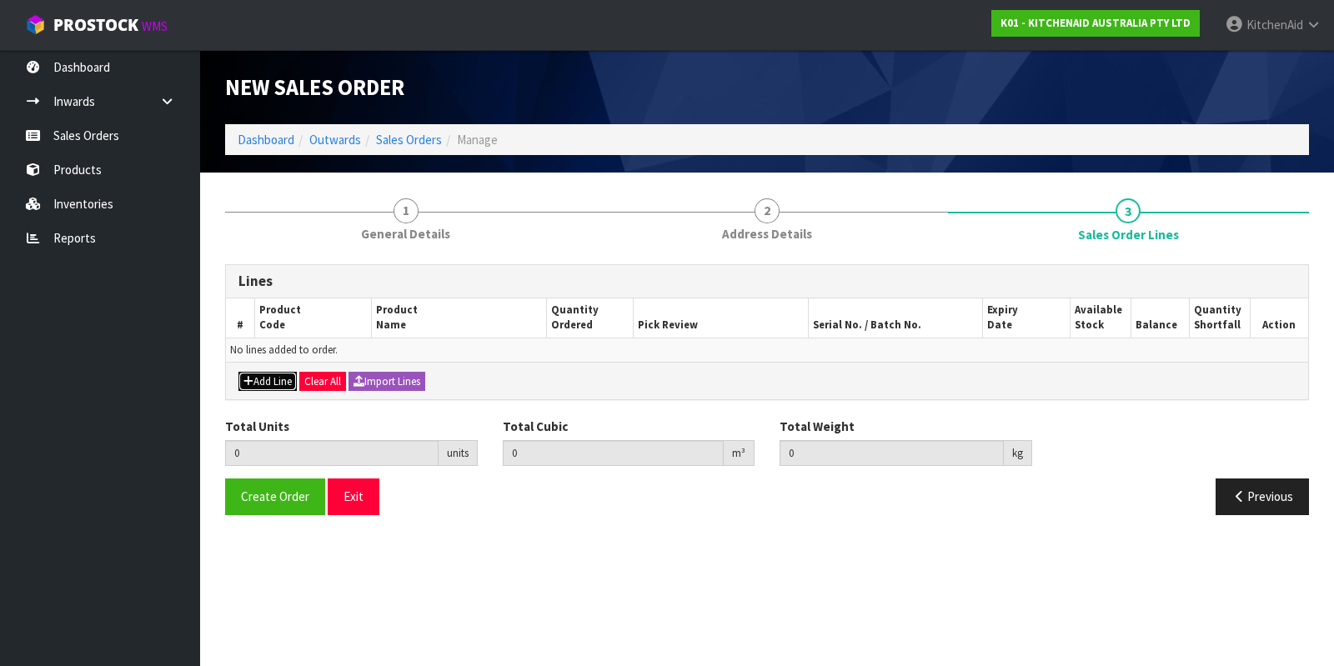
click at [285, 381] on button "Add Line" at bounding box center [267, 382] width 58 height 20
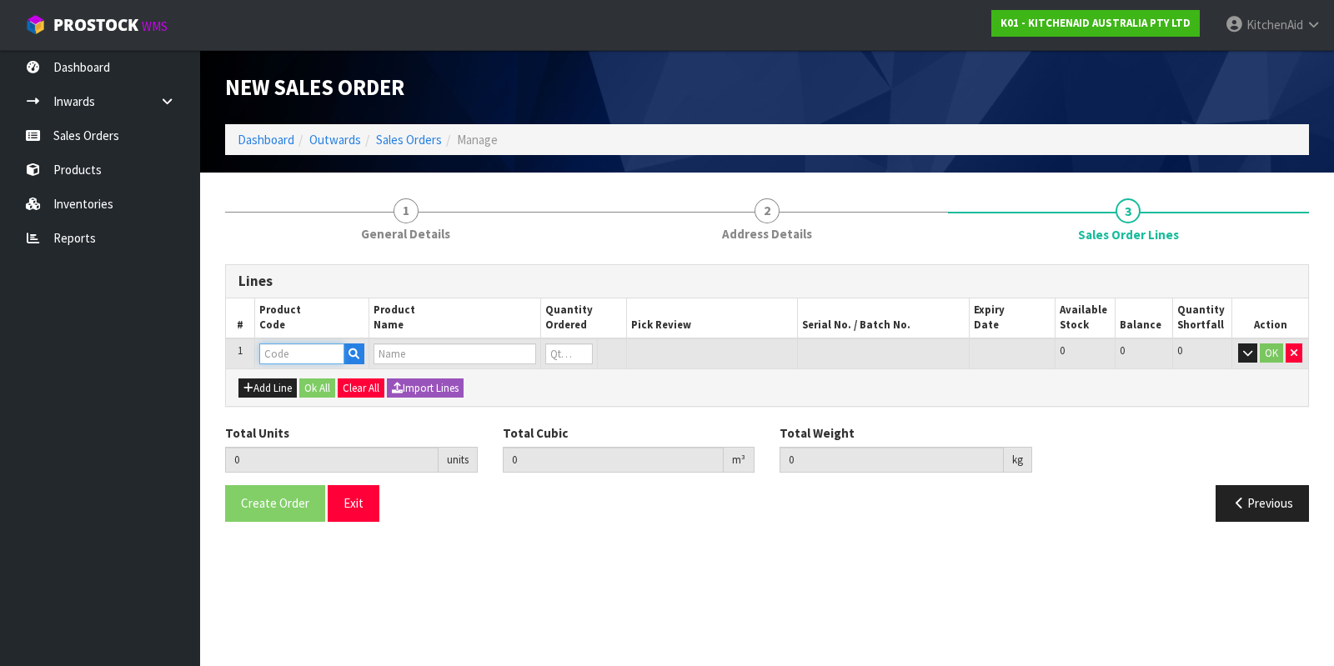
click at [288, 356] on input "text" at bounding box center [301, 354] width 85 height 21
paste input "5KSM195PSABM"
type input "5KSM195PSABM"
type input "0.000000"
type input "0.000"
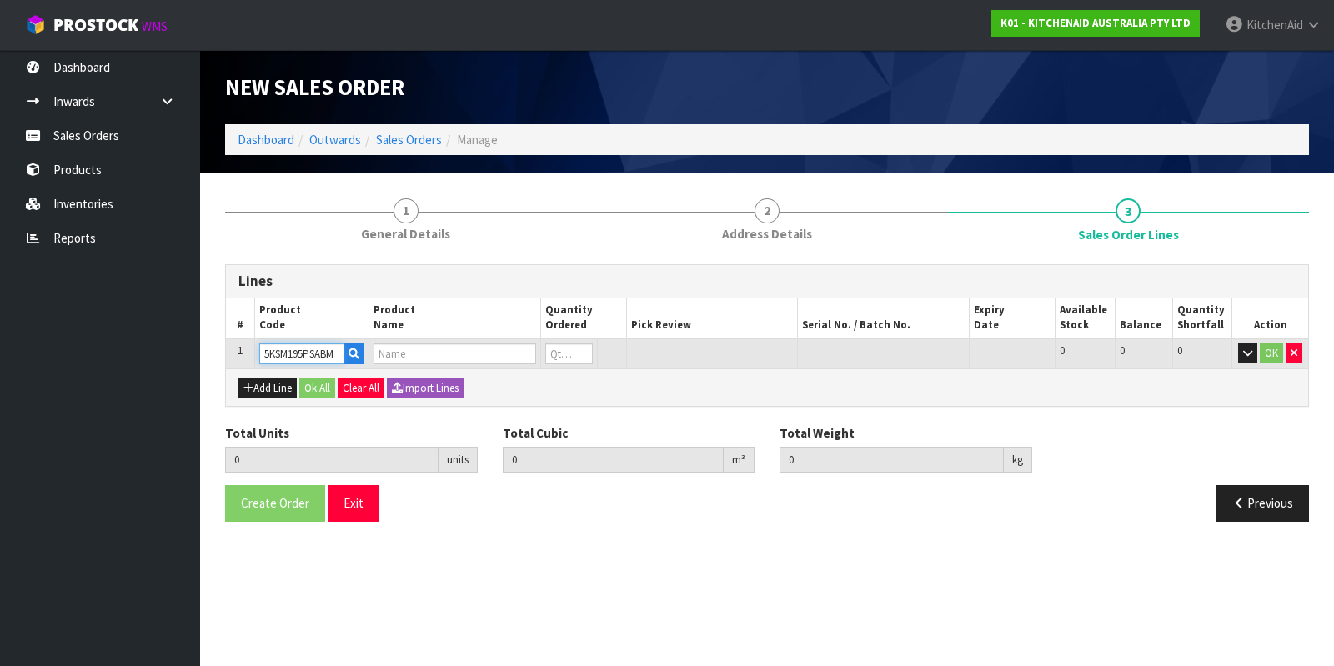
type input "KSM195 MATTE BLACK MIXER"
type input "0"
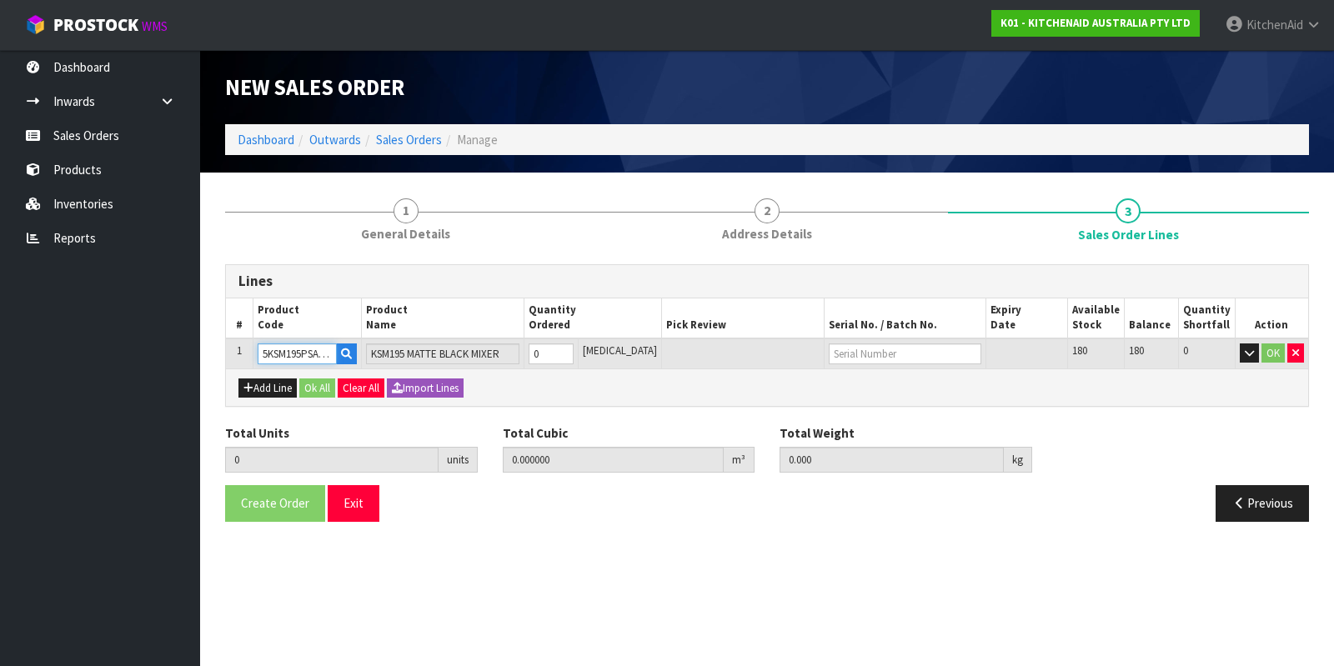
type input "5KSM195PSABM"
type input "1"
type input "0.049392"
type input "12.45"
type input "1"
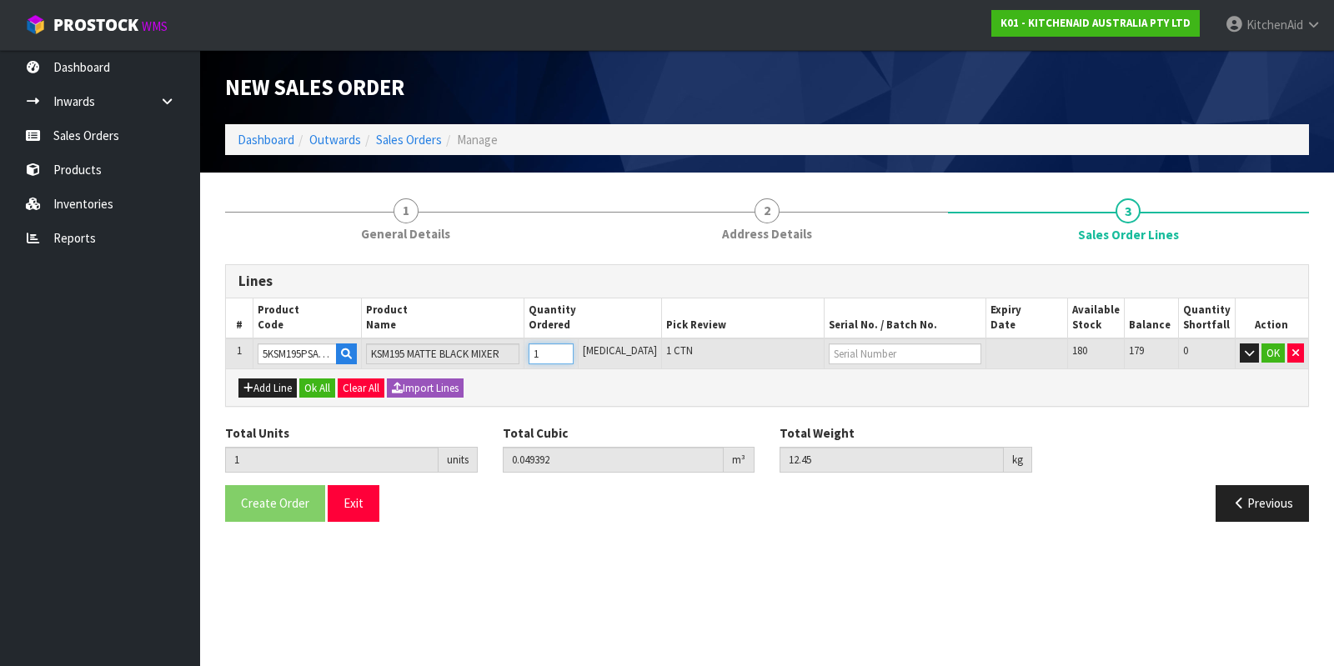
click at [574, 349] on input "1" at bounding box center [551, 354] width 45 height 21
click at [312, 386] on button "Ok All" at bounding box center [317, 389] width 36 height 20
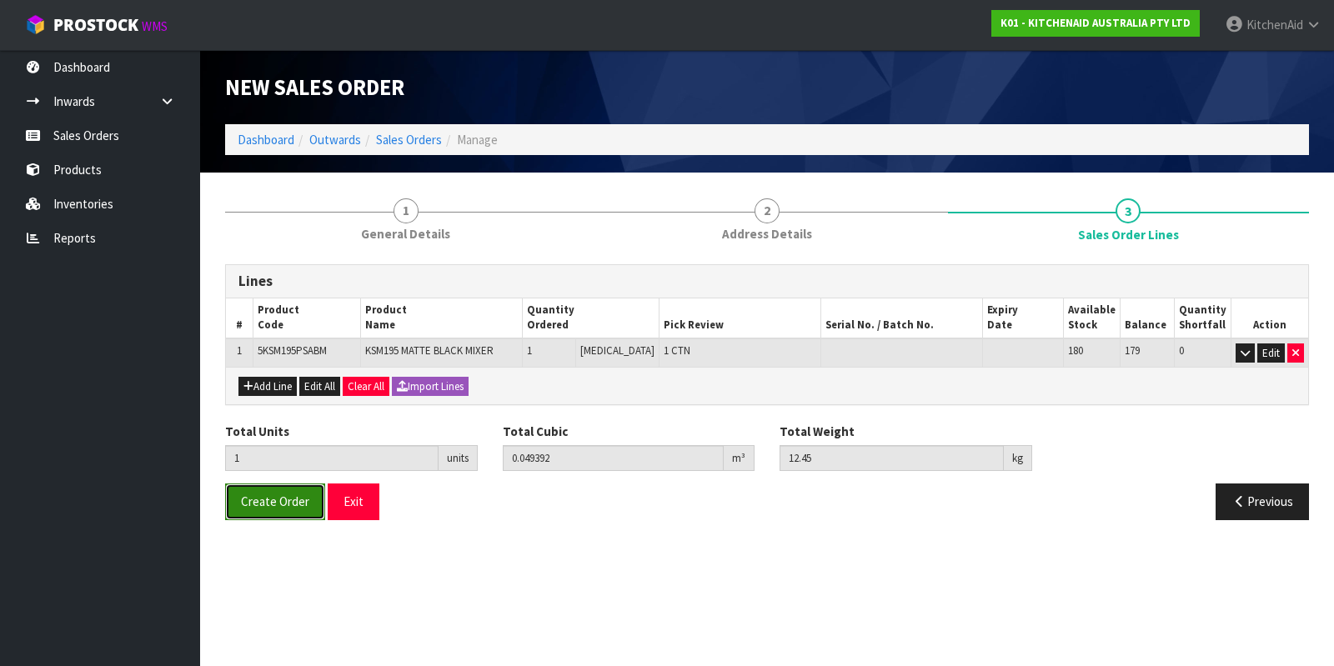
click at [272, 501] on span "Create Order" at bounding box center [275, 502] width 68 height 16
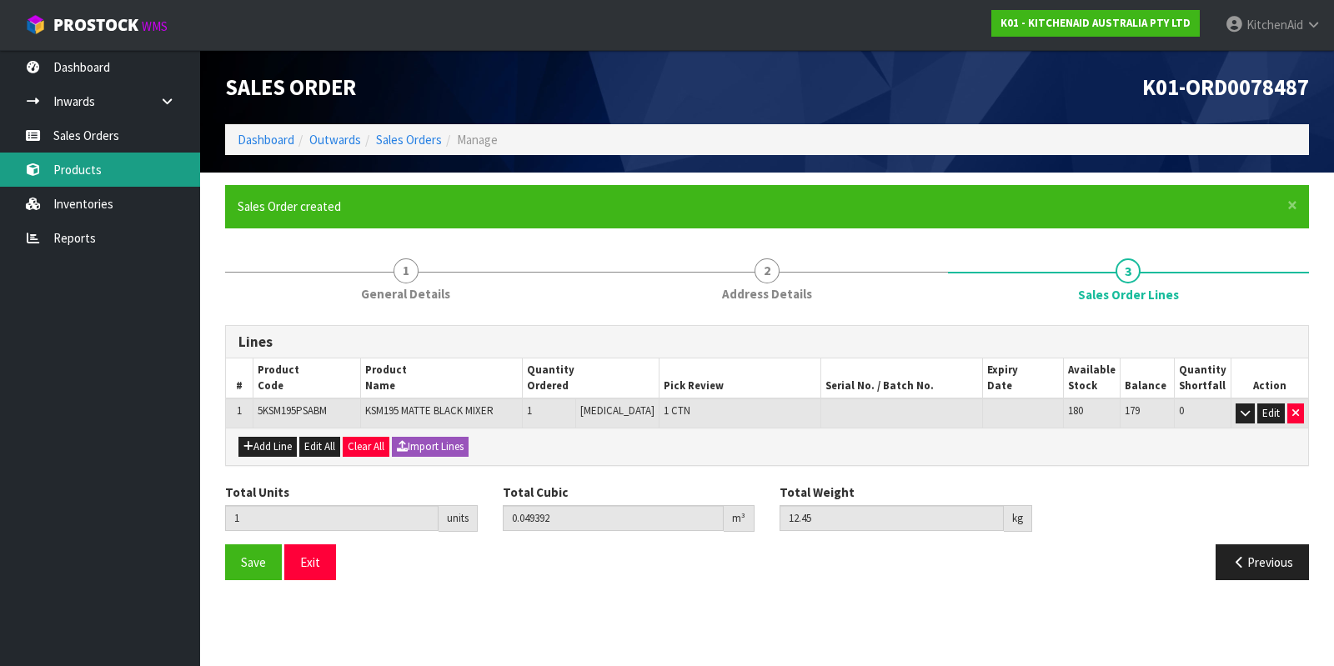
click at [92, 172] on link "Products" at bounding box center [100, 170] width 200 height 34
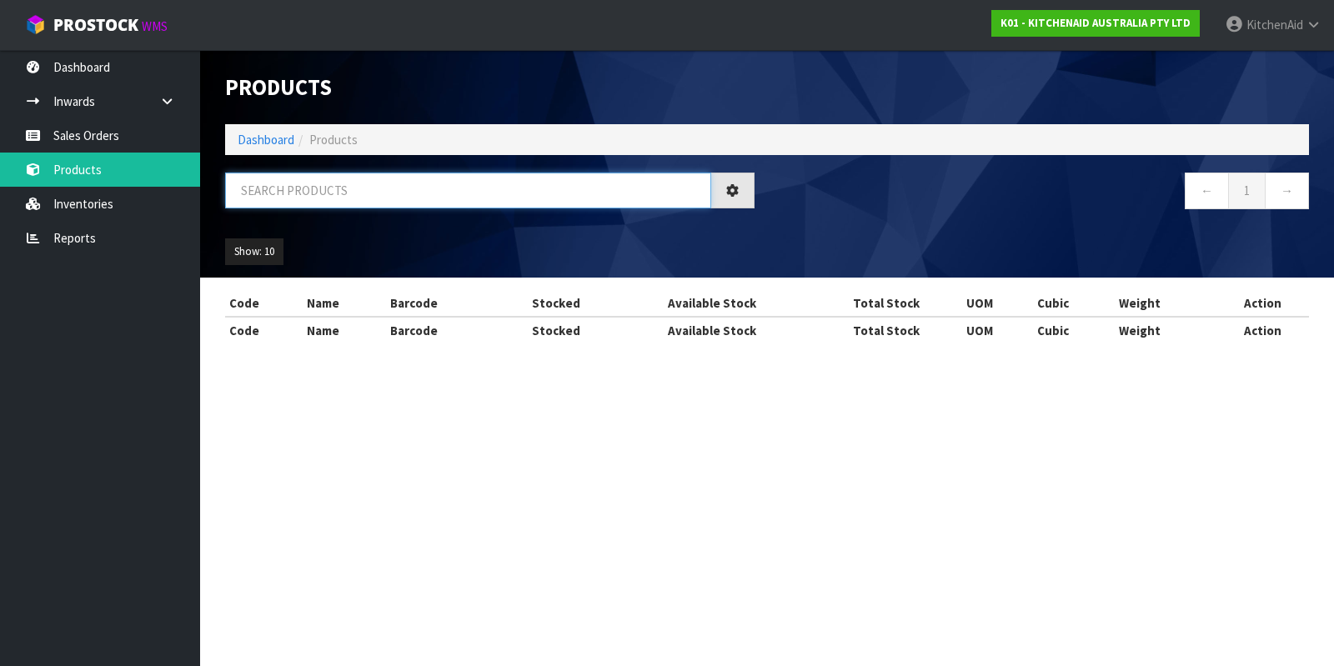
click at [383, 197] on input "text" at bounding box center [468, 191] width 486 height 36
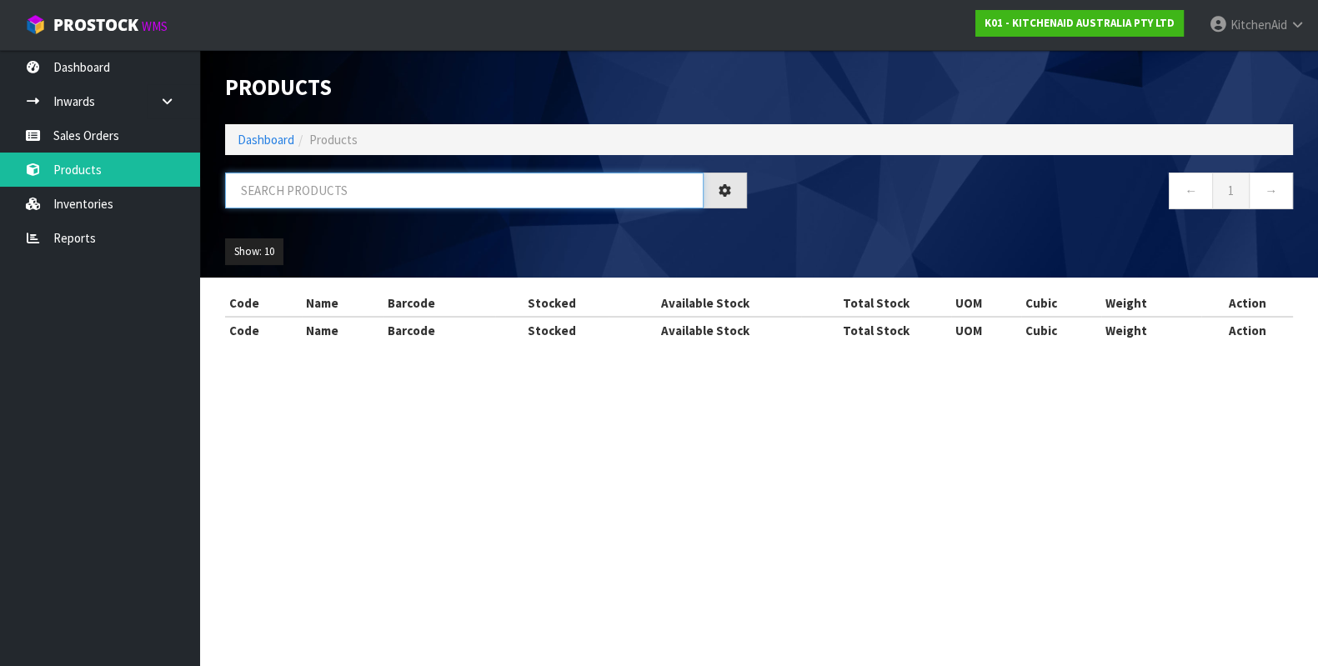
paste input "W11305077"
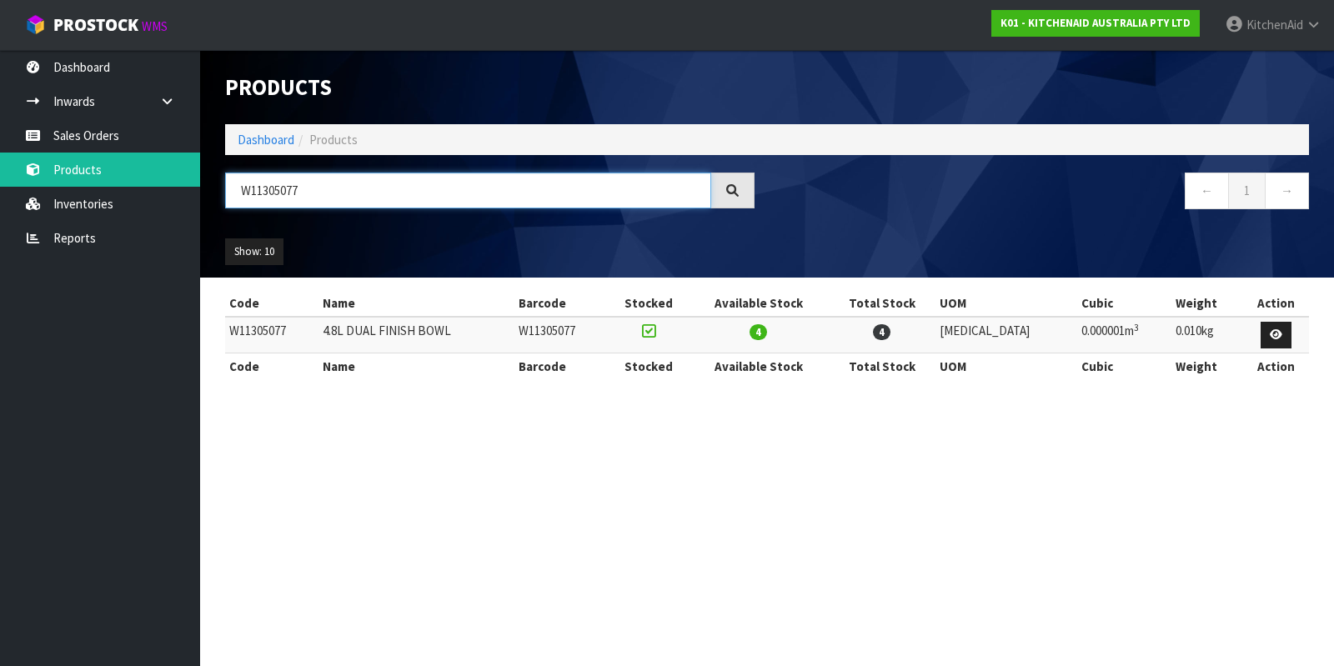
type input "W11305077"
drag, startPoint x: 339, startPoint y: 193, endPoint x: 281, endPoint y: 185, distance: 59.0
click at [281, 185] on input "W11305077" at bounding box center [468, 191] width 486 height 36
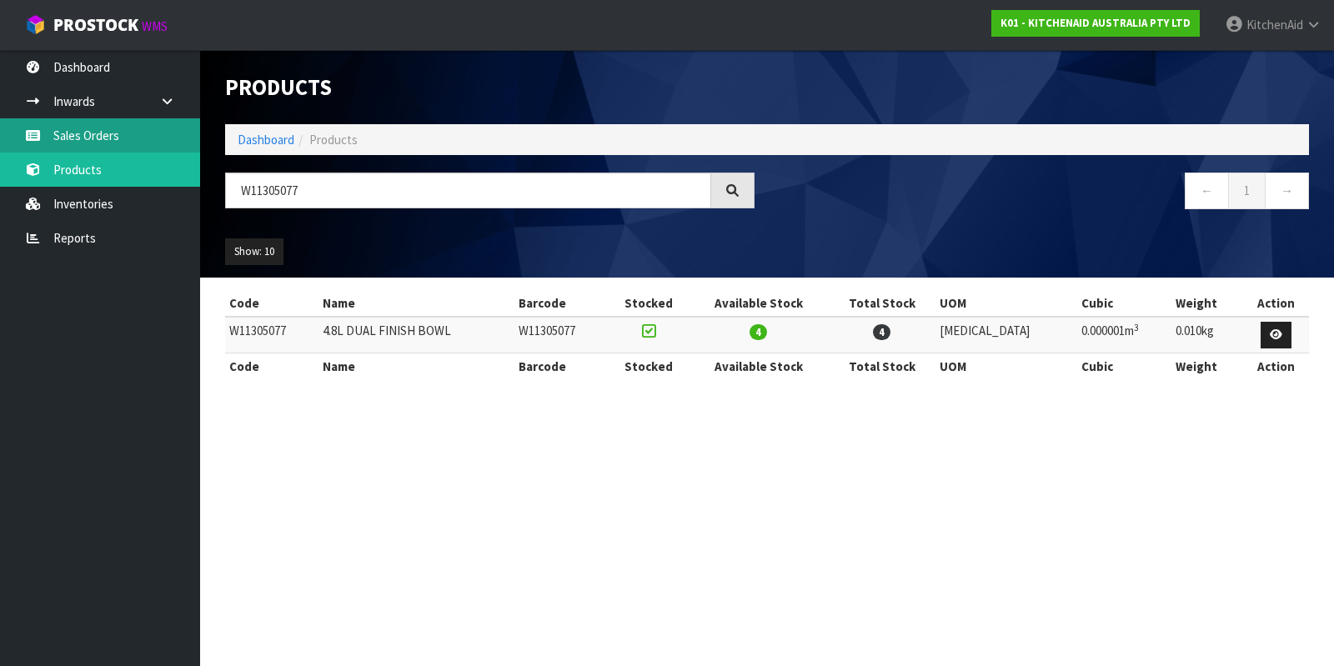
click at [88, 135] on link "Sales Orders" at bounding box center [100, 135] width 200 height 34
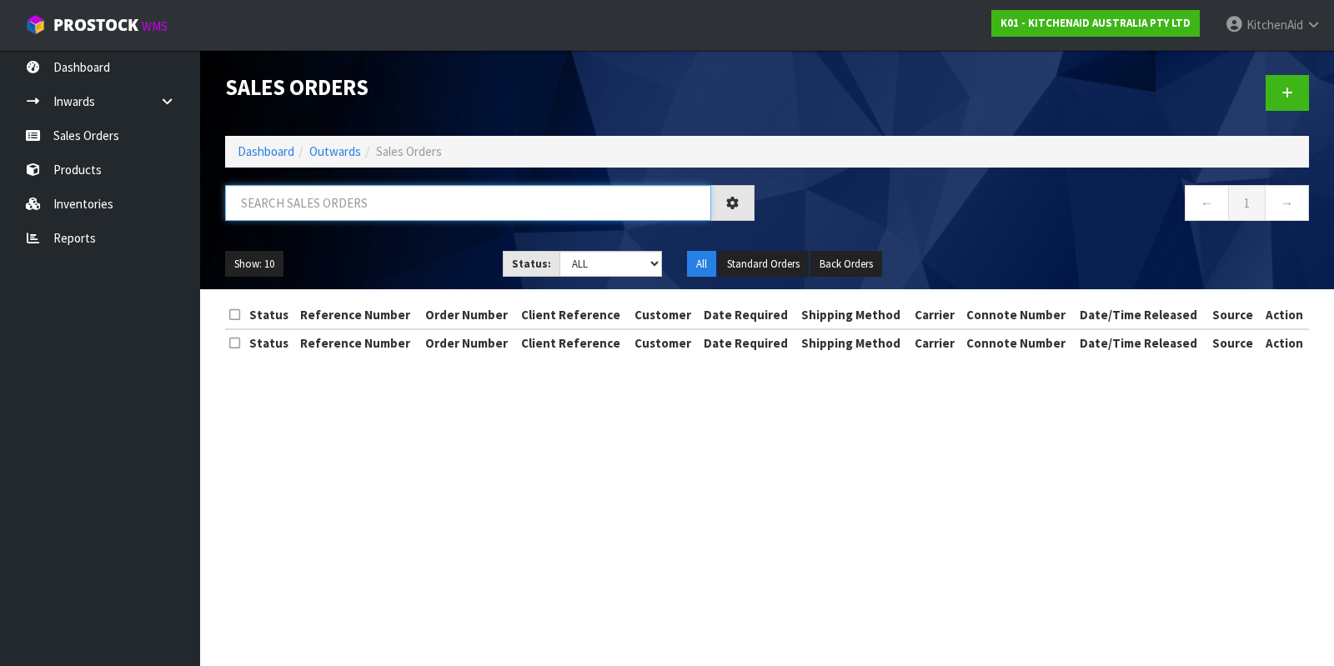
click at [363, 192] on input "text" at bounding box center [468, 203] width 486 height 36
paste input "0206798055"
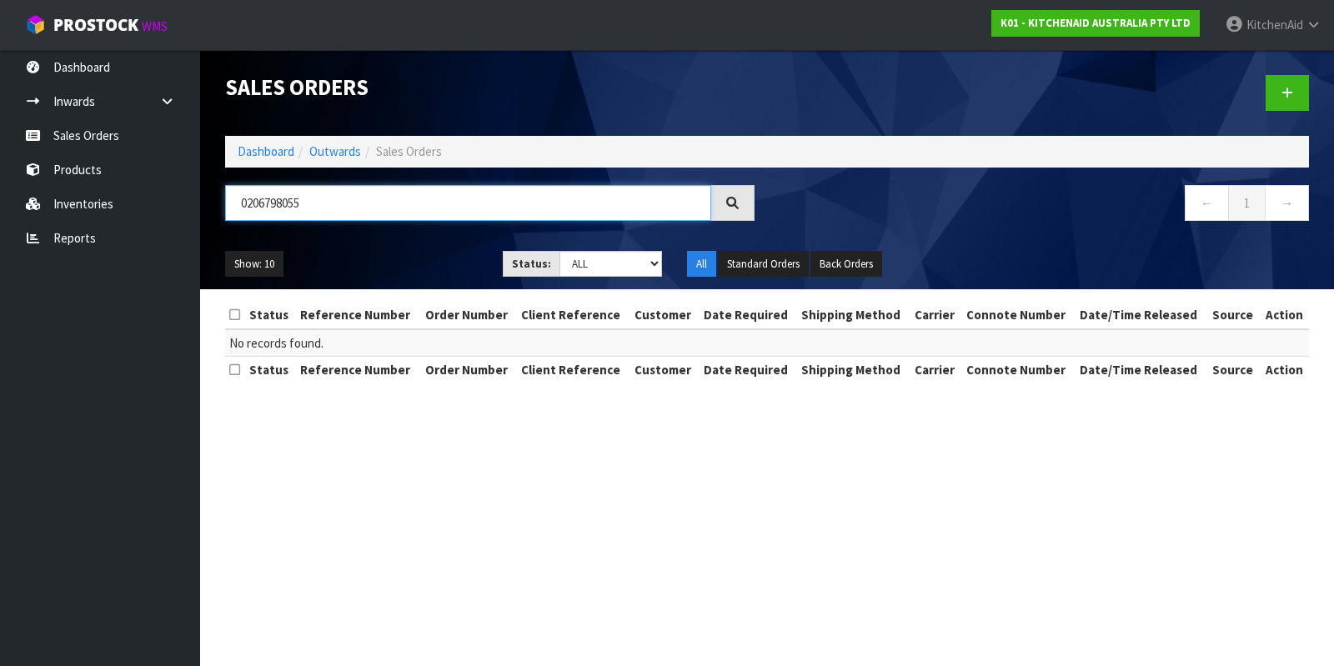
type input "0206798055"
click at [1280, 63] on div at bounding box center [1044, 93] width 554 height 86
click at [1296, 106] on link at bounding box center [1287, 93] width 43 height 36
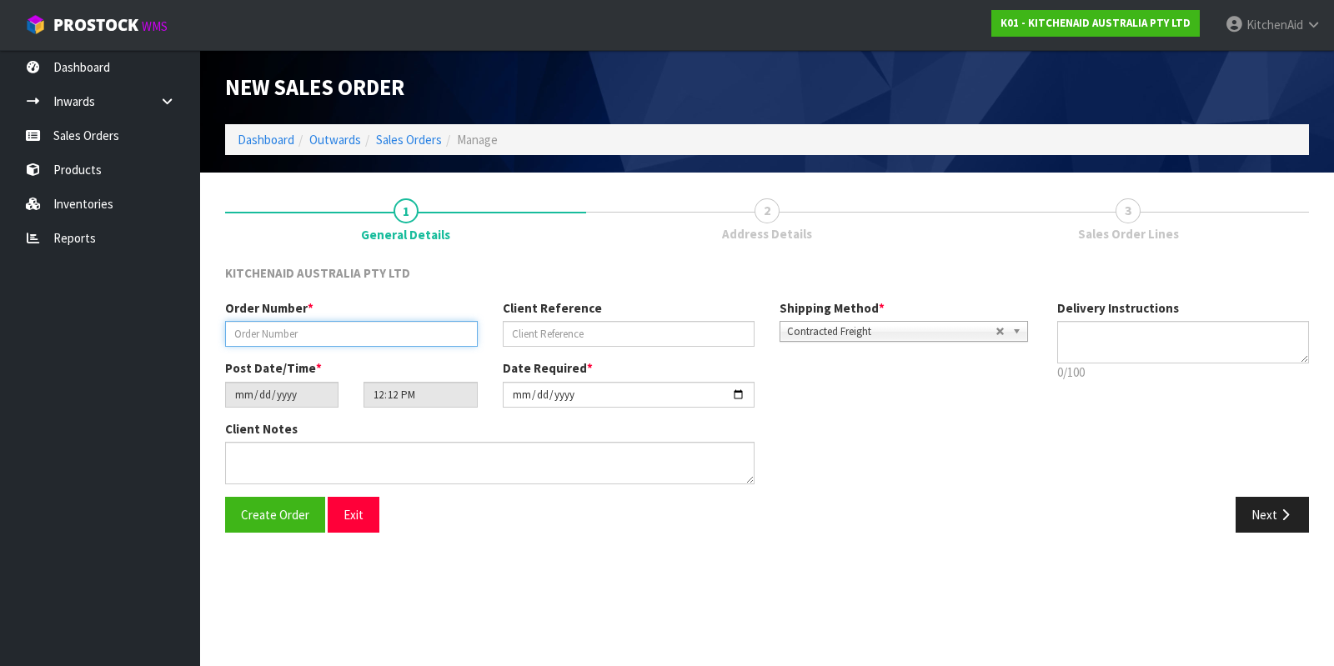
click at [349, 333] on input "text" at bounding box center [351, 334] width 253 height 26
paste input "0206798055"
type input "0206798055"
click at [622, 331] on input "text" at bounding box center [629, 334] width 253 height 26
paste input "KAAA-29928"
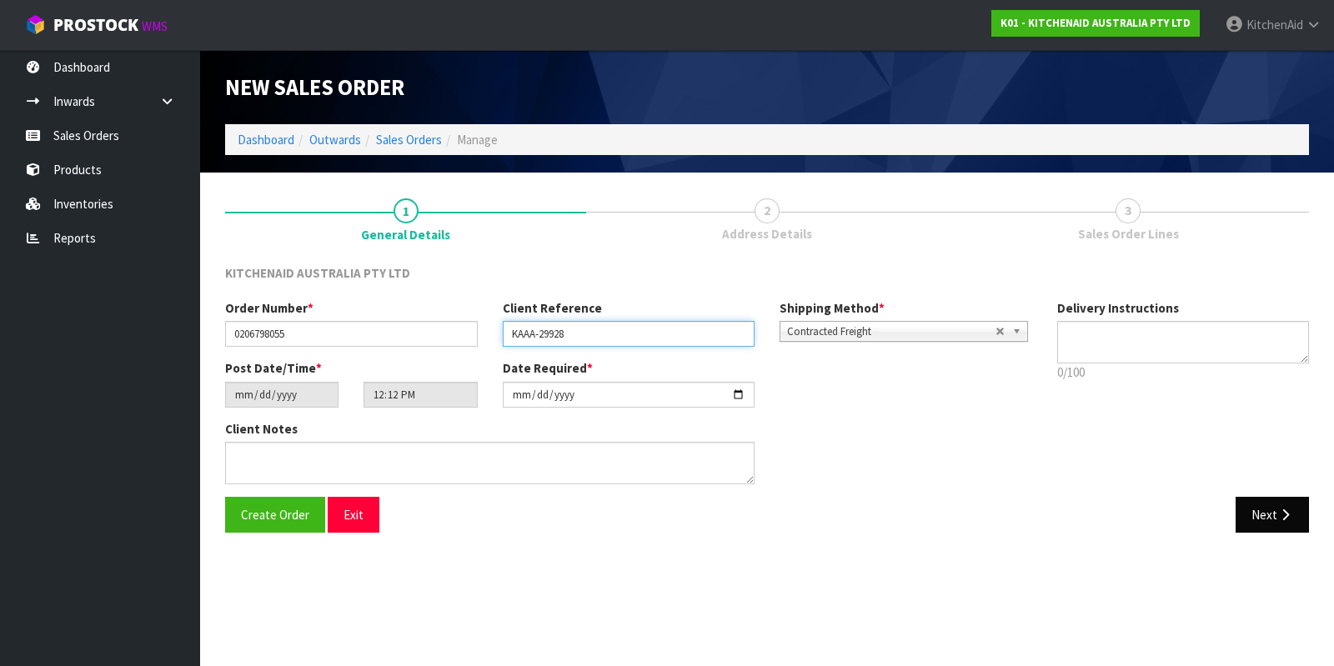
type input "KAAA-29928"
click at [1263, 502] on button "Next" at bounding box center [1272, 515] width 73 height 36
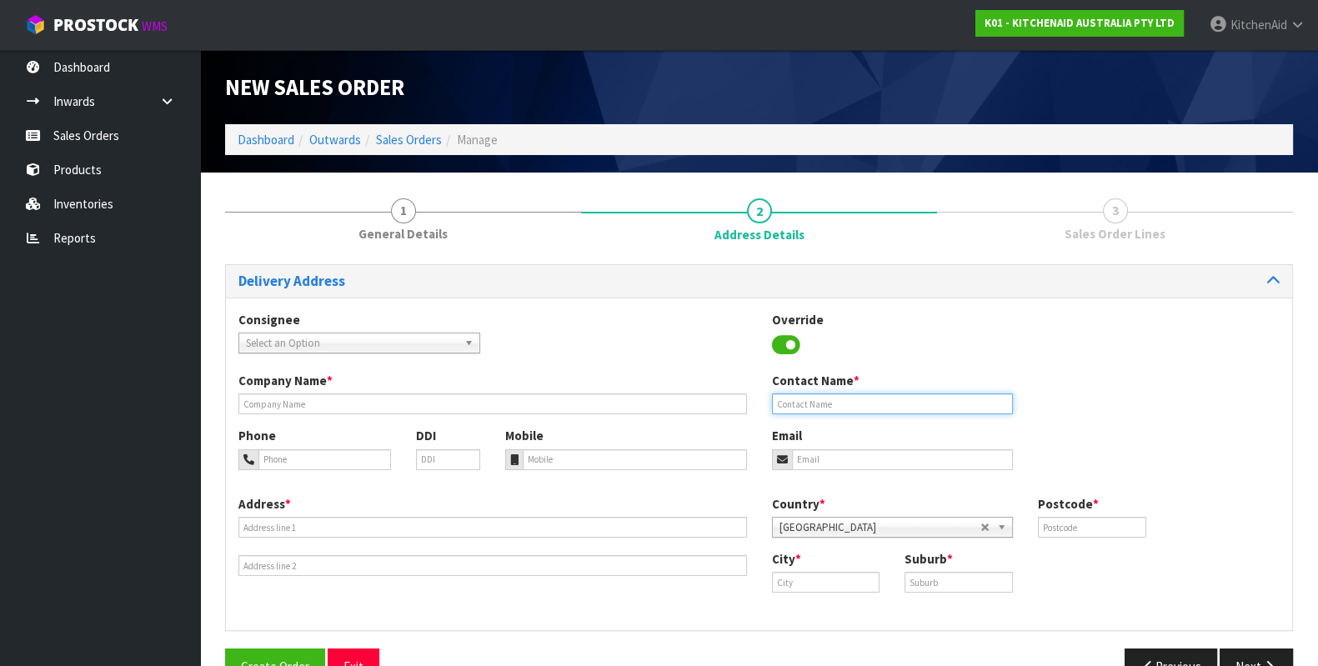
click at [928, 402] on input "text" at bounding box center [893, 404] width 242 height 21
paste input "[PERSON_NAME]"
type input "[PERSON_NAME]"
click at [820, 464] on input "email" at bounding box center [903, 459] width 222 height 21
paste input "[PERSON_NAME][EMAIL_ADDRESS][PERSON_NAME][DOMAIN_NAME]"
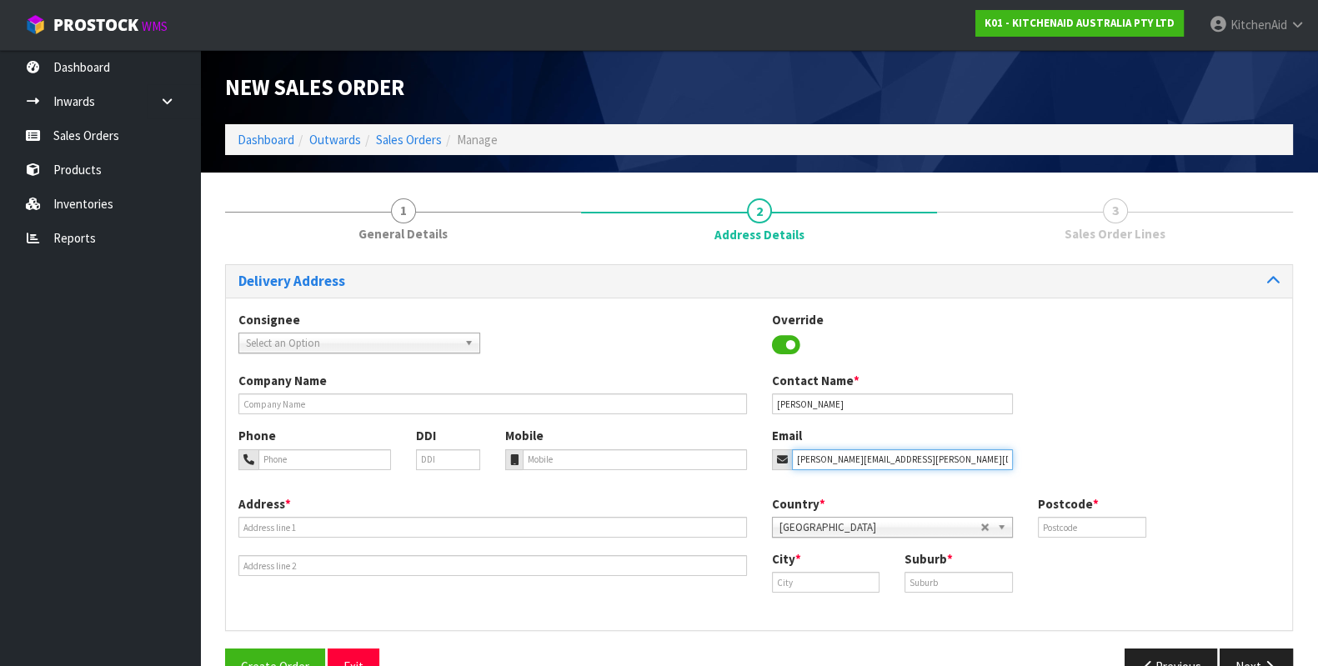
type input "[PERSON_NAME][EMAIL_ADDRESS][PERSON_NAME][DOMAIN_NAME]"
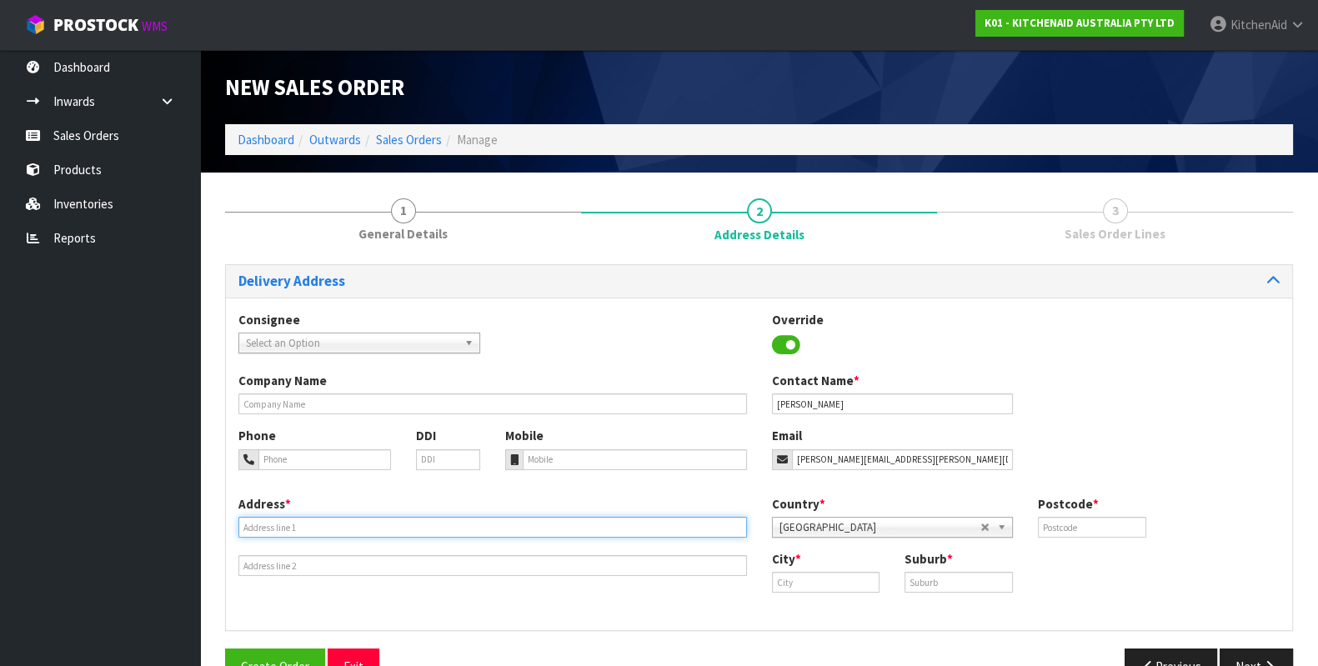
click at [325, 519] on input "text" at bounding box center [492, 527] width 509 height 21
paste input "[STREET_ADDRESS]"
type input "[STREET_ADDRESS]"
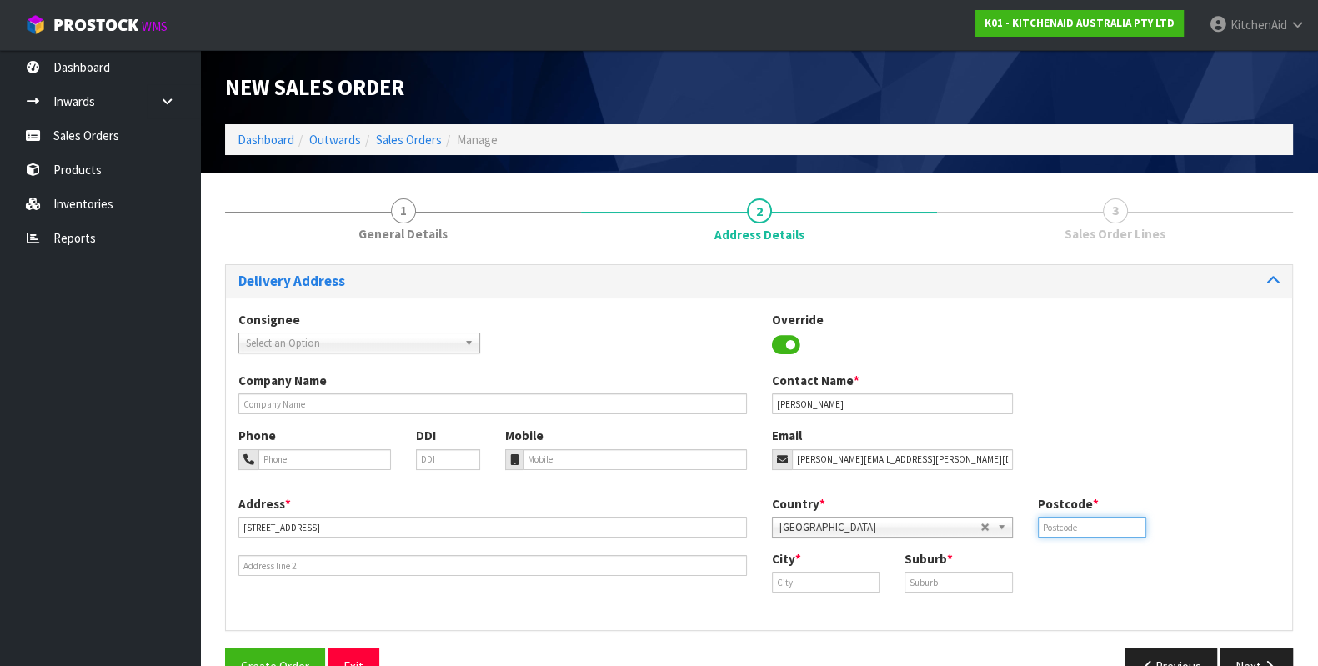
click at [1089, 520] on input "text" at bounding box center [1092, 527] width 108 height 21
type input "8025"
click at [865, 577] on input "text" at bounding box center [826, 582] width 108 height 21
click at [845, 605] on link "Chr istchurch" at bounding box center [838, 610] width 132 height 23
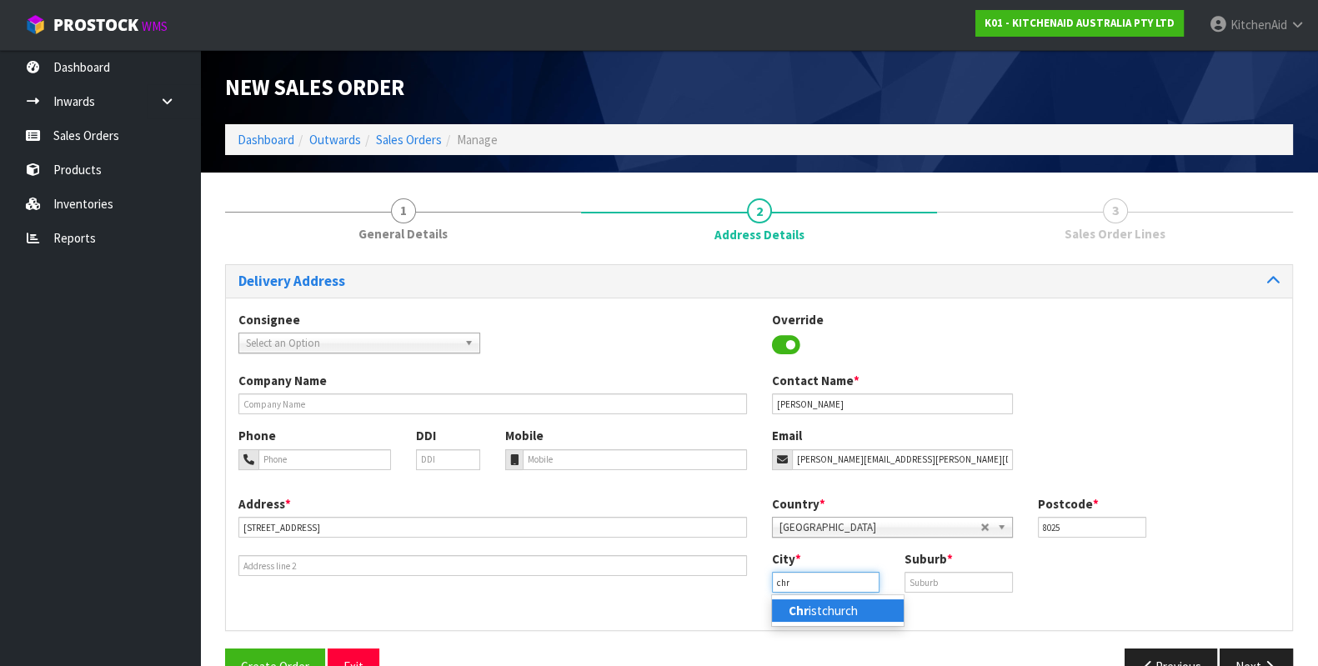
type input "[GEOGRAPHIC_DATA]"
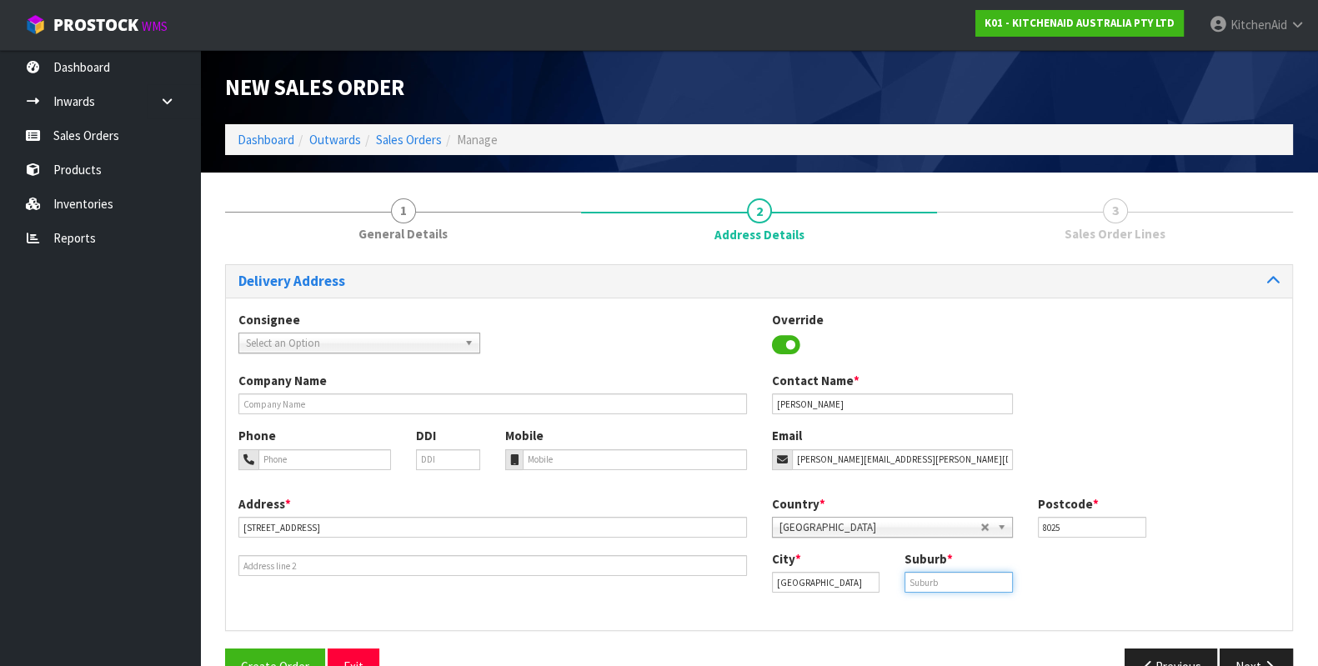
click at [953, 573] on input "text" at bounding box center [959, 582] width 108 height 21
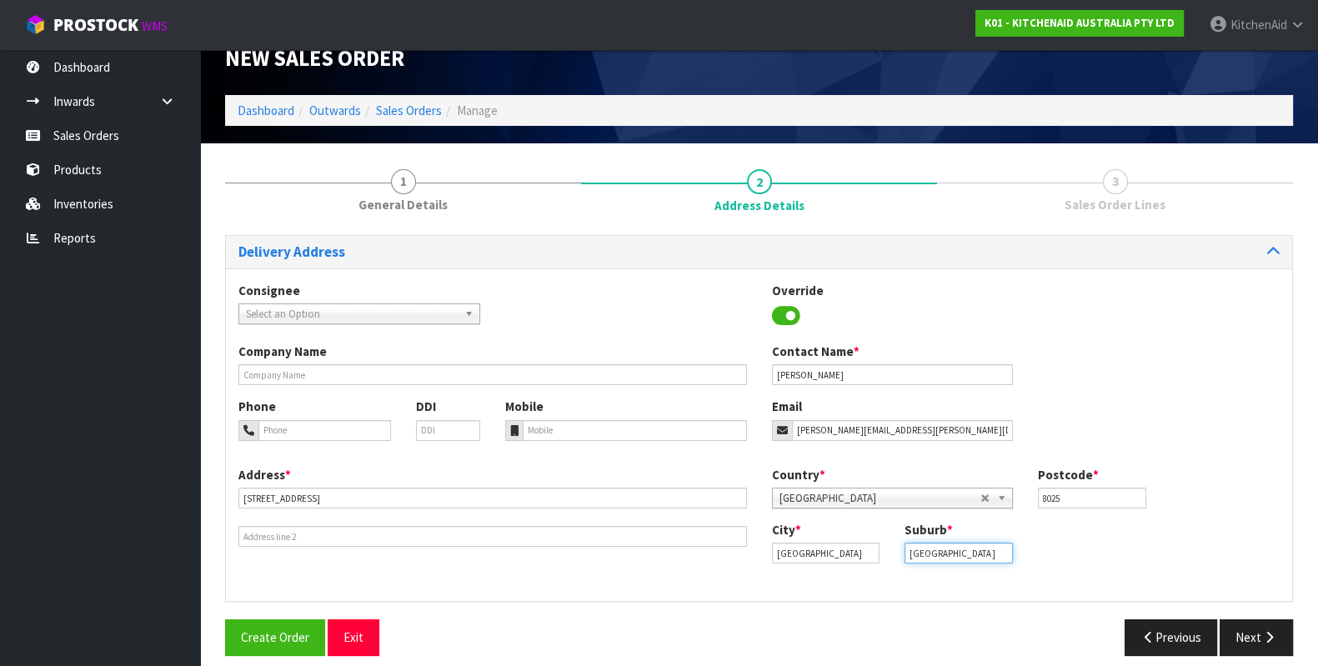
scroll to position [43, 0]
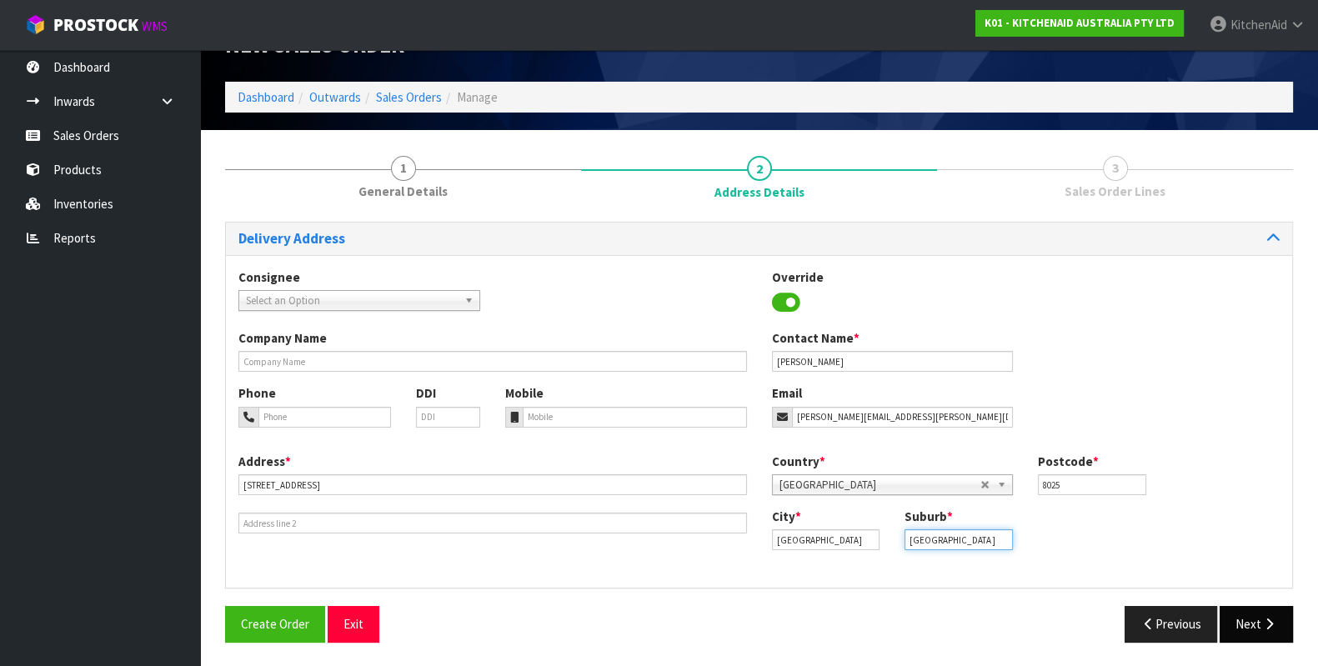
type input "[GEOGRAPHIC_DATA]"
drag, startPoint x: 1266, startPoint y: 624, endPoint x: 1262, endPoint y: 616, distance: 9.3
click at [1266, 624] on icon "button" at bounding box center [1269, 624] width 16 height 13
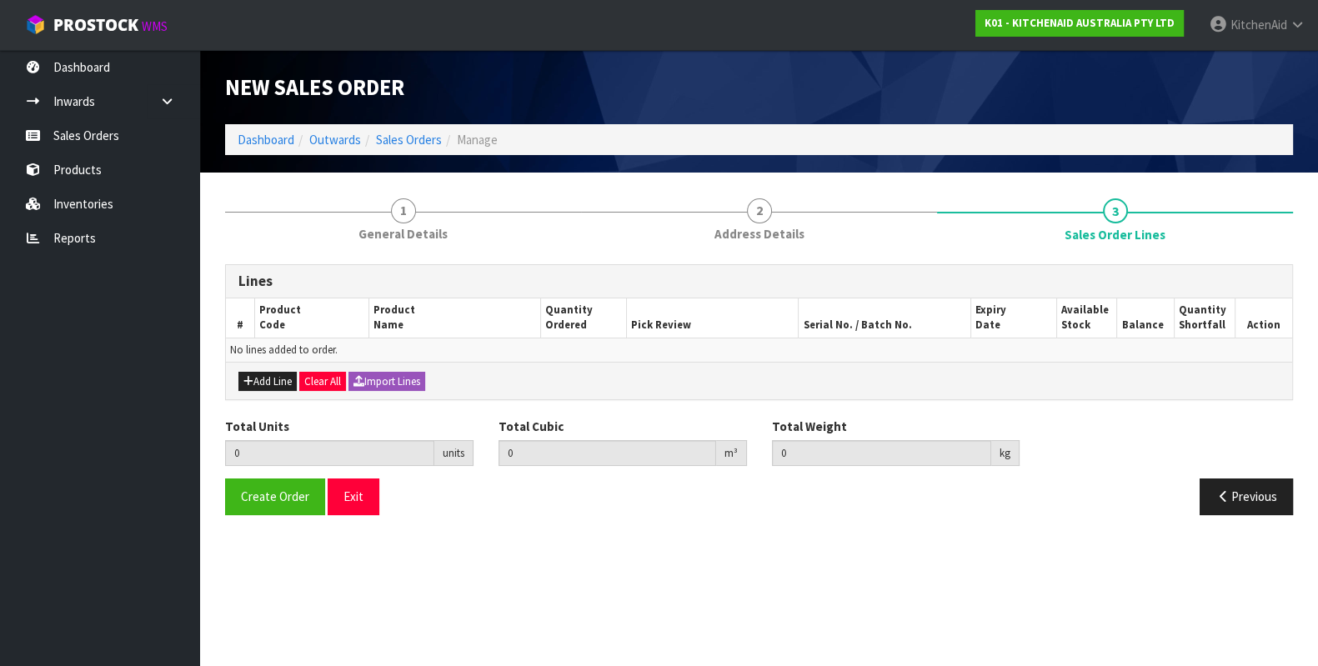
scroll to position [0, 0]
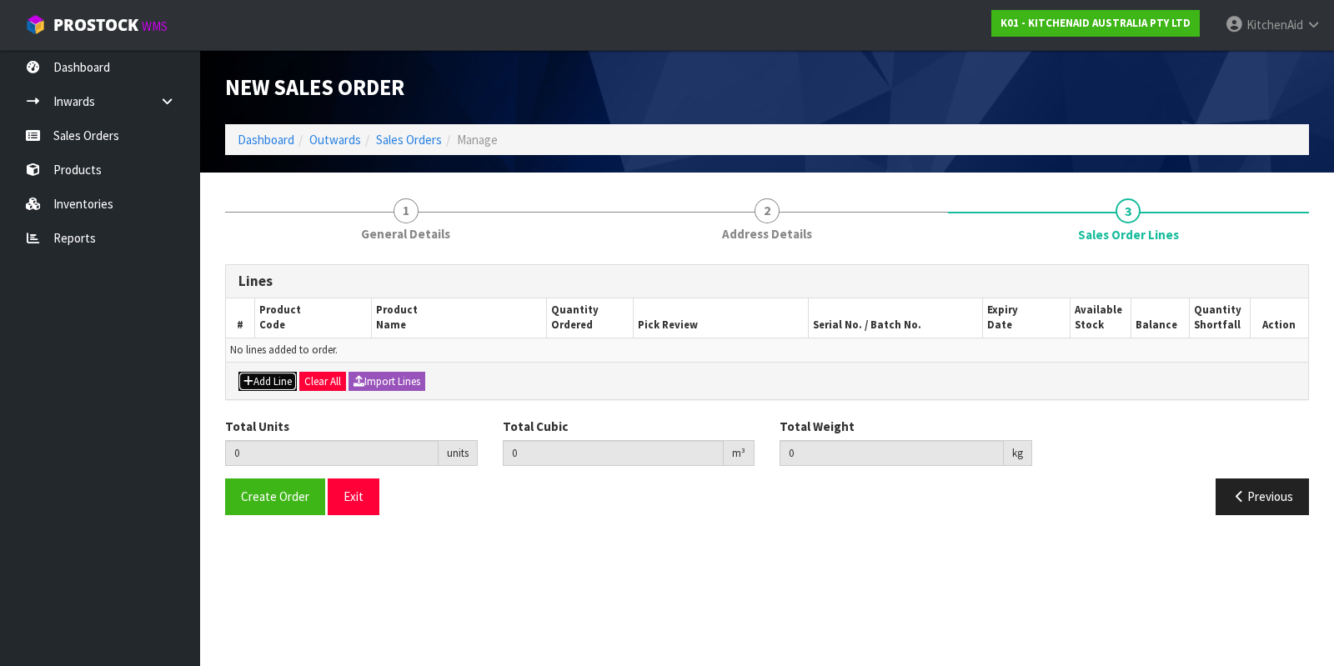
click at [288, 379] on button "Add Line" at bounding box center [267, 382] width 58 height 20
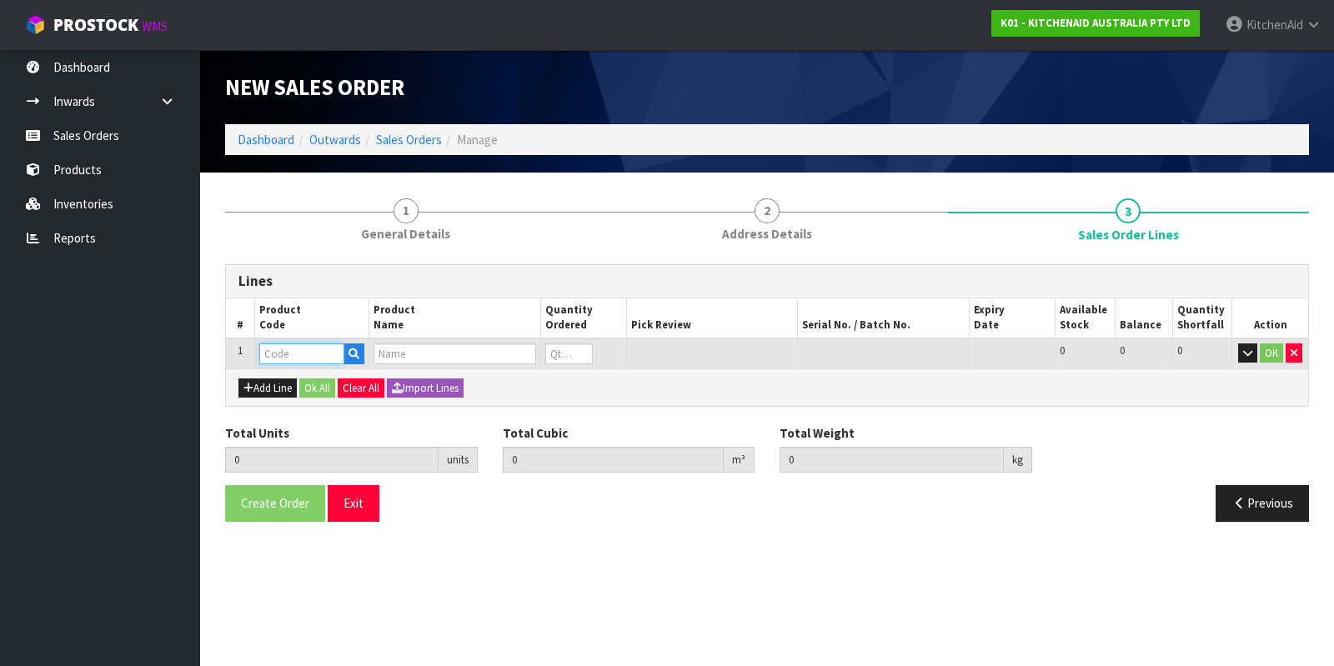
click at [306, 352] on input "text" at bounding box center [301, 354] width 85 height 21
paste input "W11305077"
type input "W11305077"
type input "0.000000"
type input "0.000"
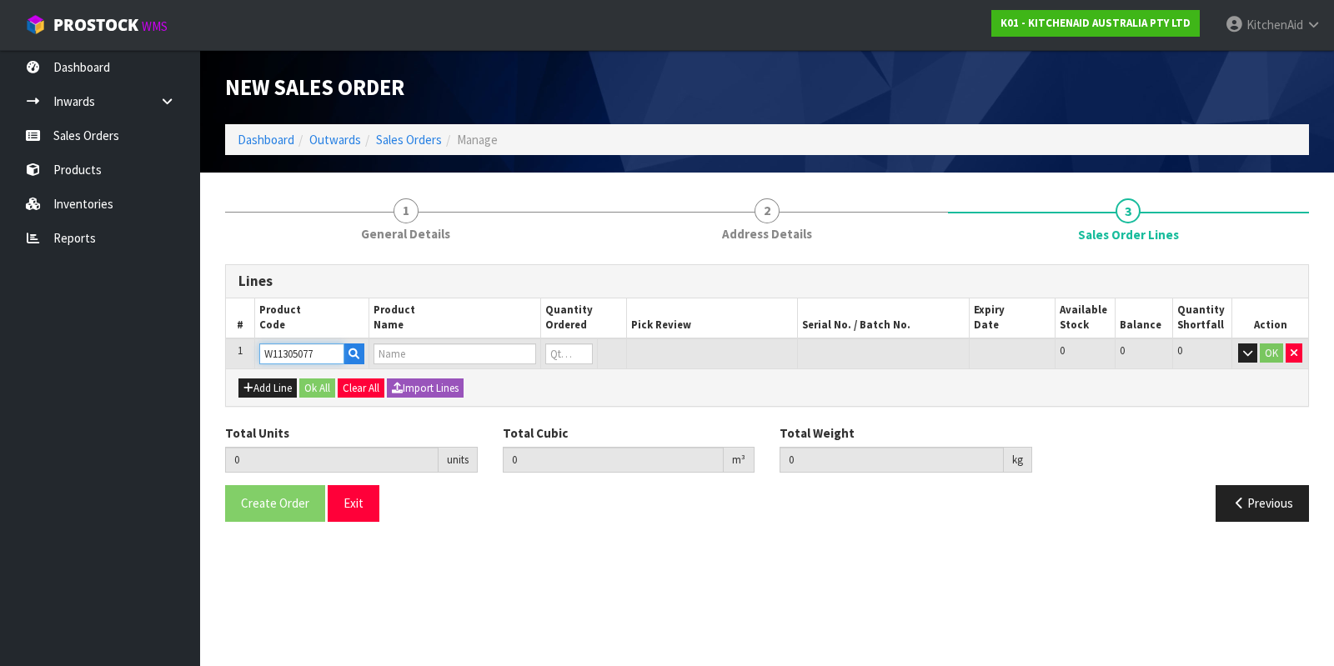
type input "4.8L DUAL FINISH BOWL"
type input "0"
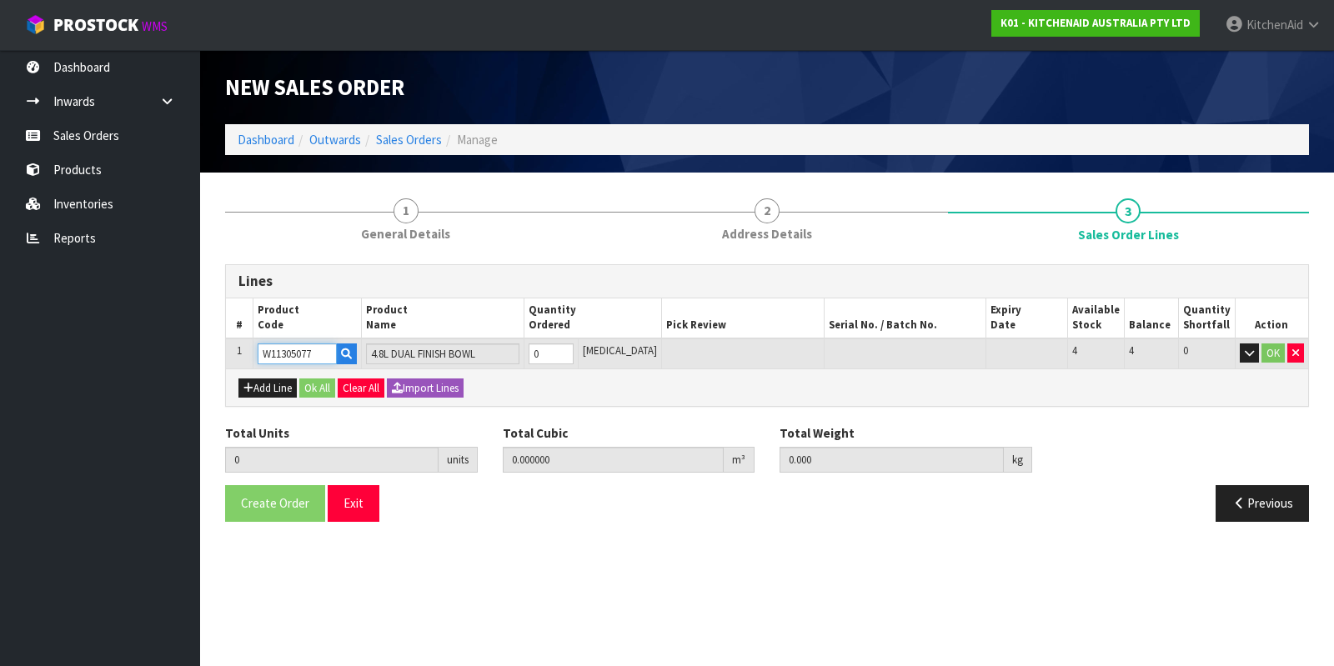
type input "W11305077"
type input "1"
type input "0.000001"
type input "0.01"
type input "1"
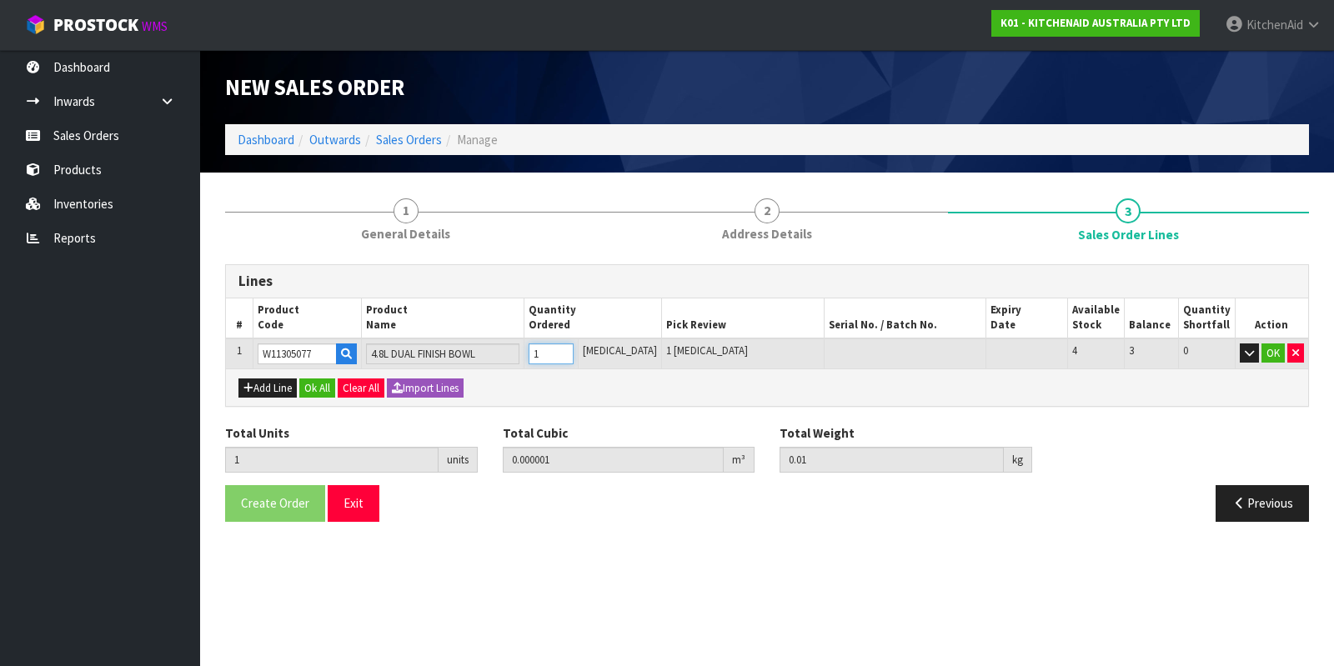
click at [574, 346] on input "1" at bounding box center [551, 354] width 45 height 21
click at [314, 389] on button "Ok All" at bounding box center [317, 389] width 36 height 20
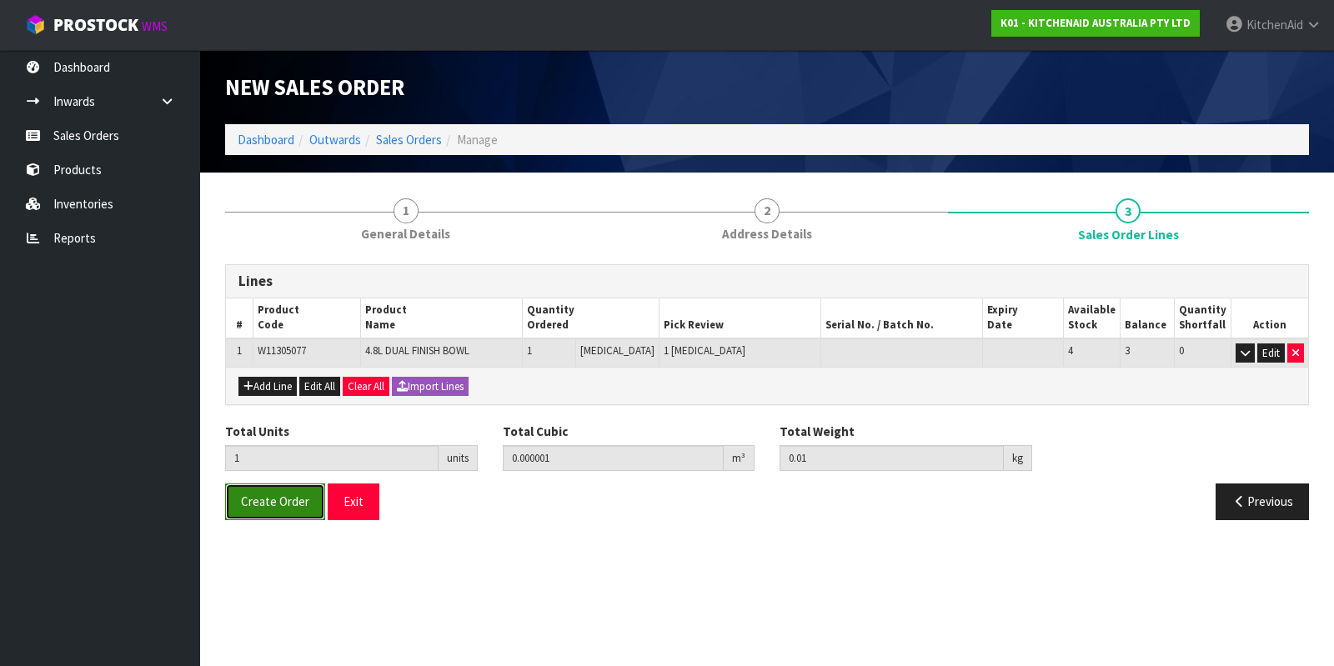
click at [279, 503] on span "Create Order" at bounding box center [275, 502] width 68 height 16
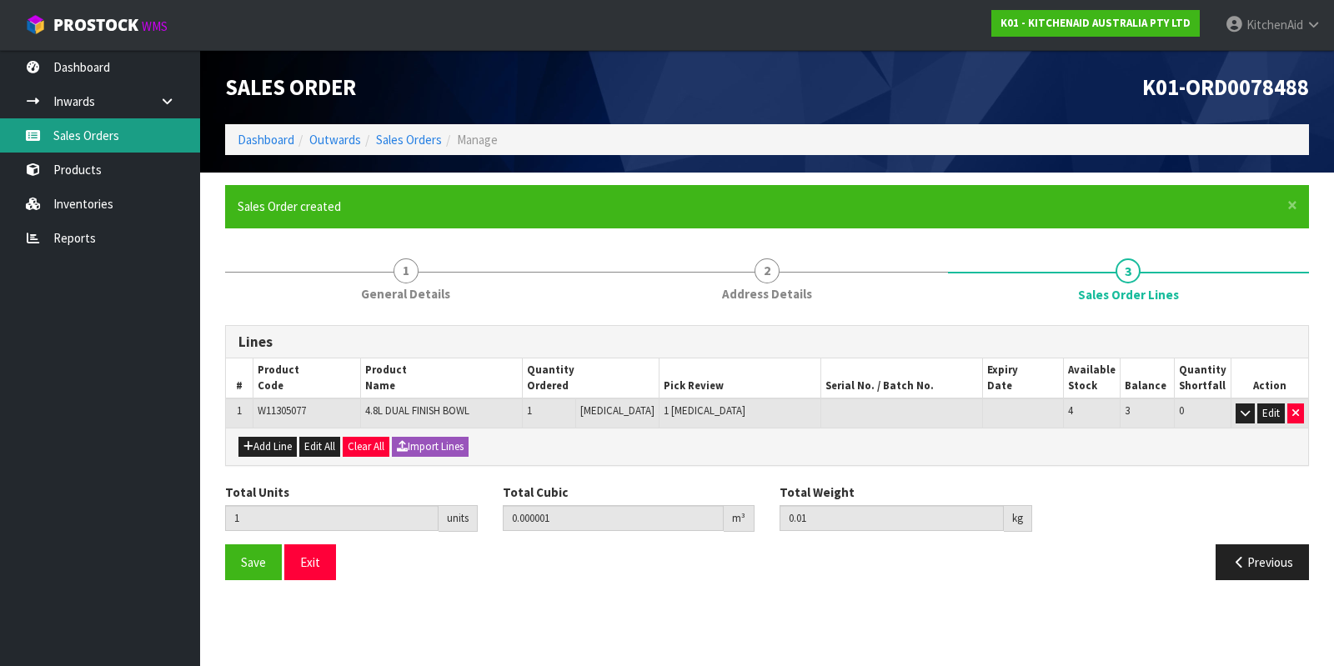
click at [97, 144] on link "Sales Orders" at bounding box center [100, 135] width 200 height 34
